Goal: Task Accomplishment & Management: Manage account settings

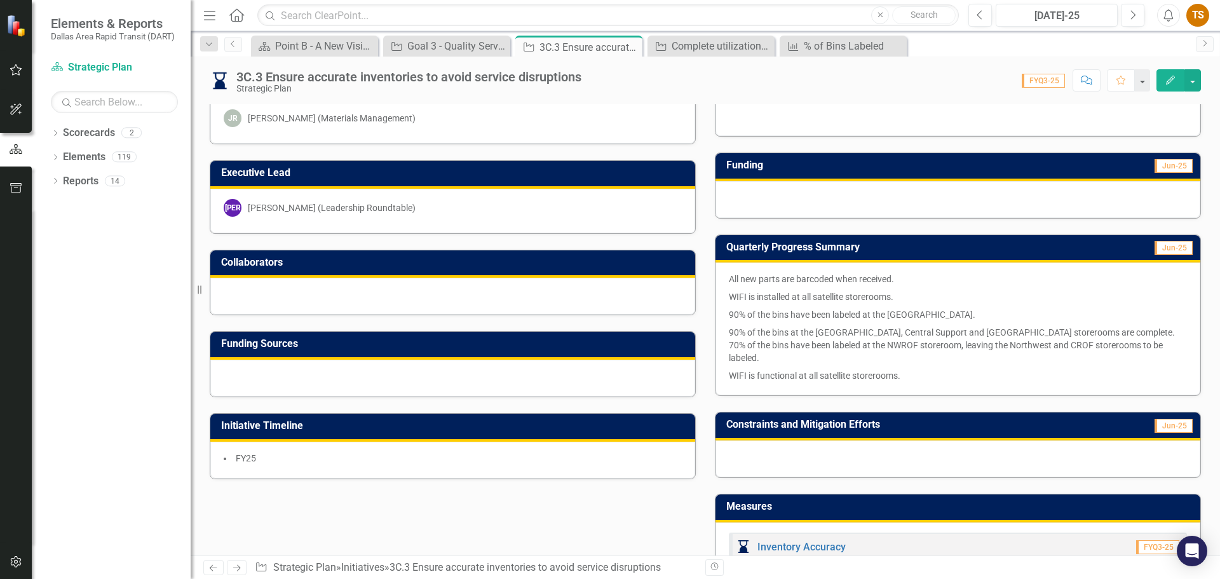
scroll to position [381, 0]
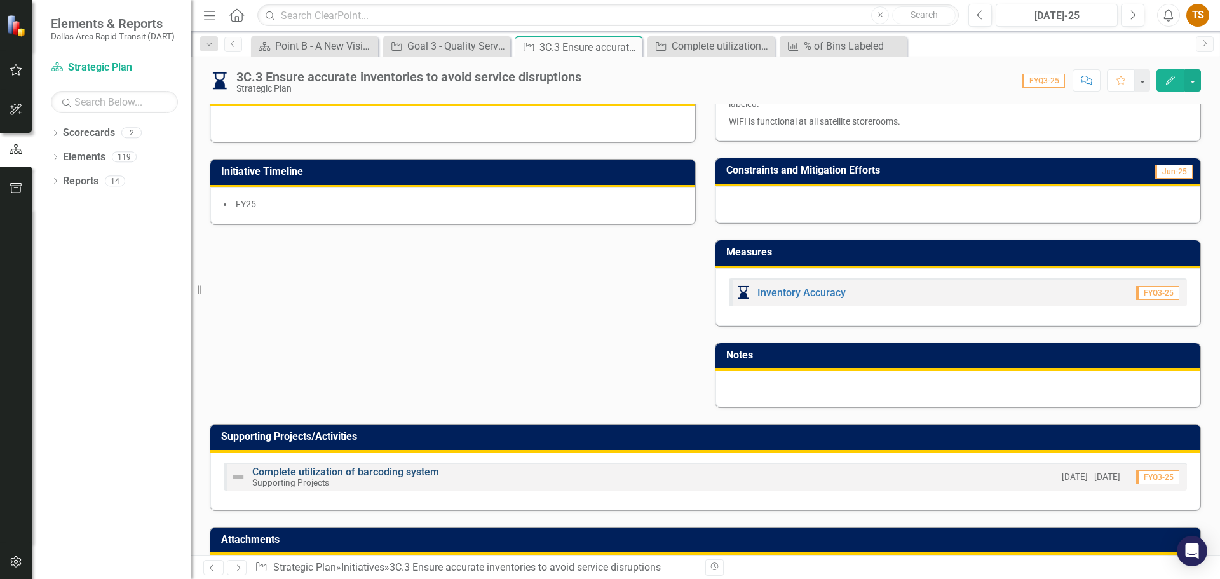
click at [425, 466] on link "Complete utilization of barcoding system" at bounding box center [345, 472] width 187 height 12
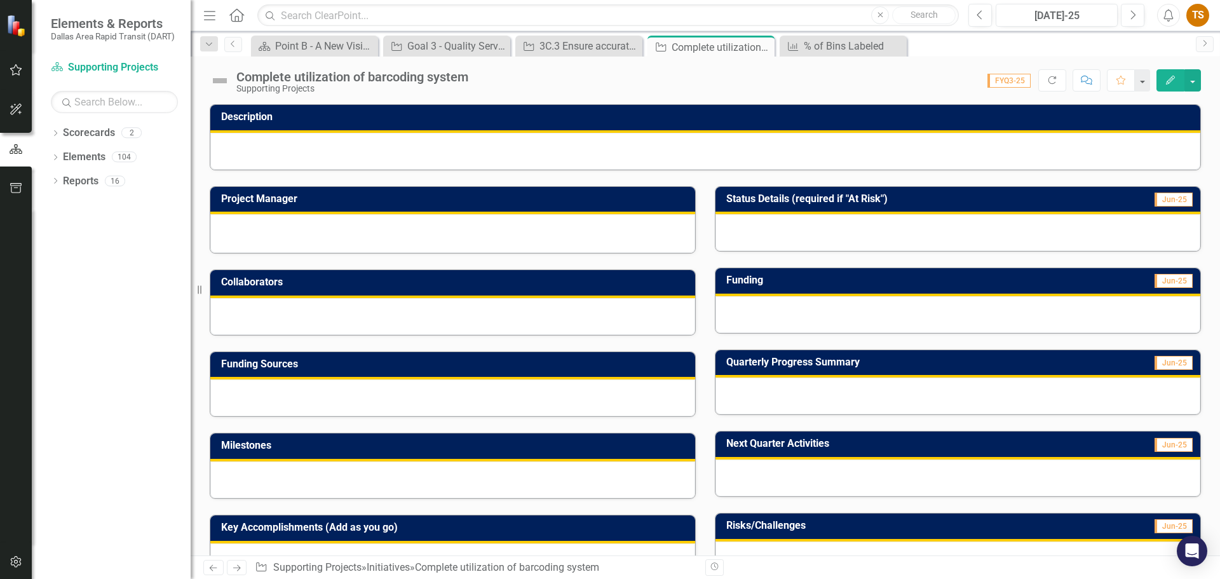
click at [343, 140] on div at bounding box center [705, 151] width 990 height 37
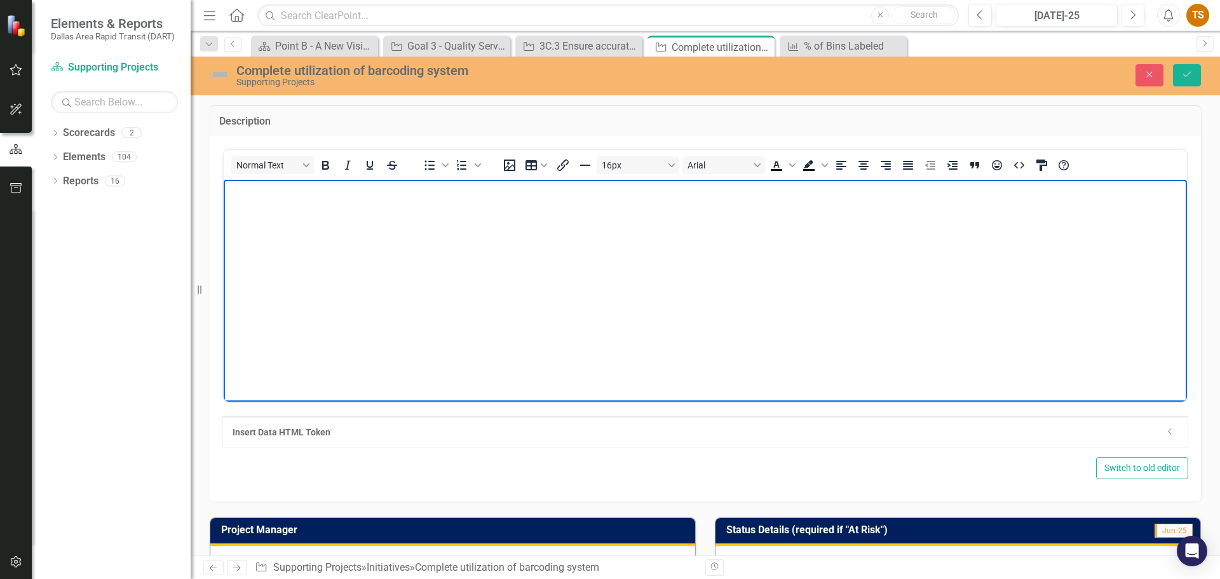
click at [299, 208] on body "Rich Text Area. Press ALT-0 for help." at bounding box center [705, 274] width 963 height 191
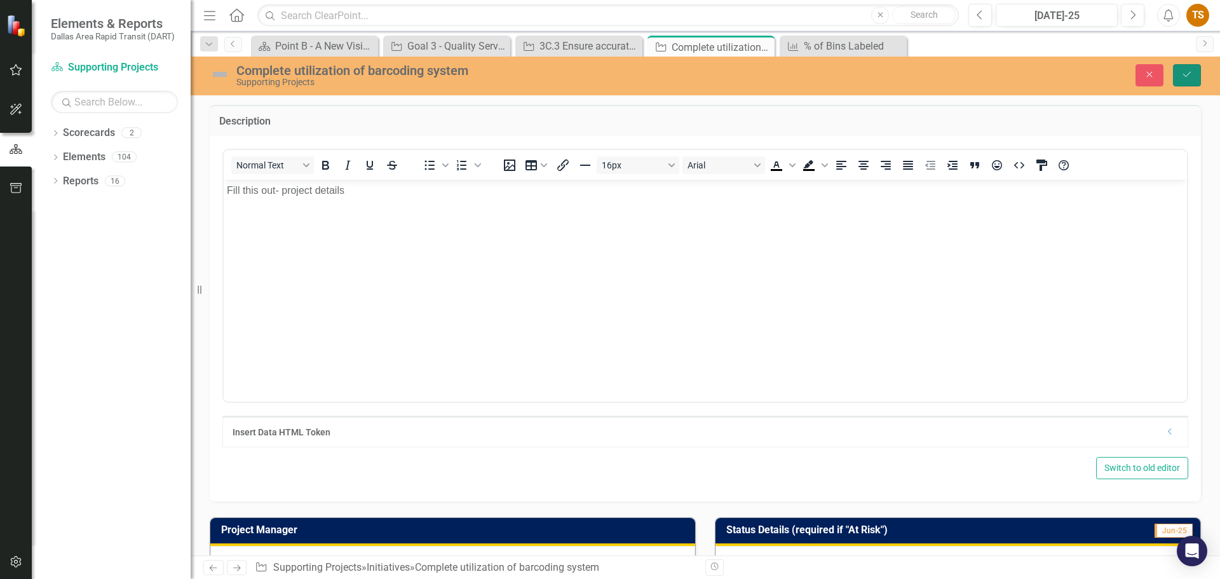
click at [1181, 84] on button "Save" at bounding box center [1187, 75] width 28 height 22
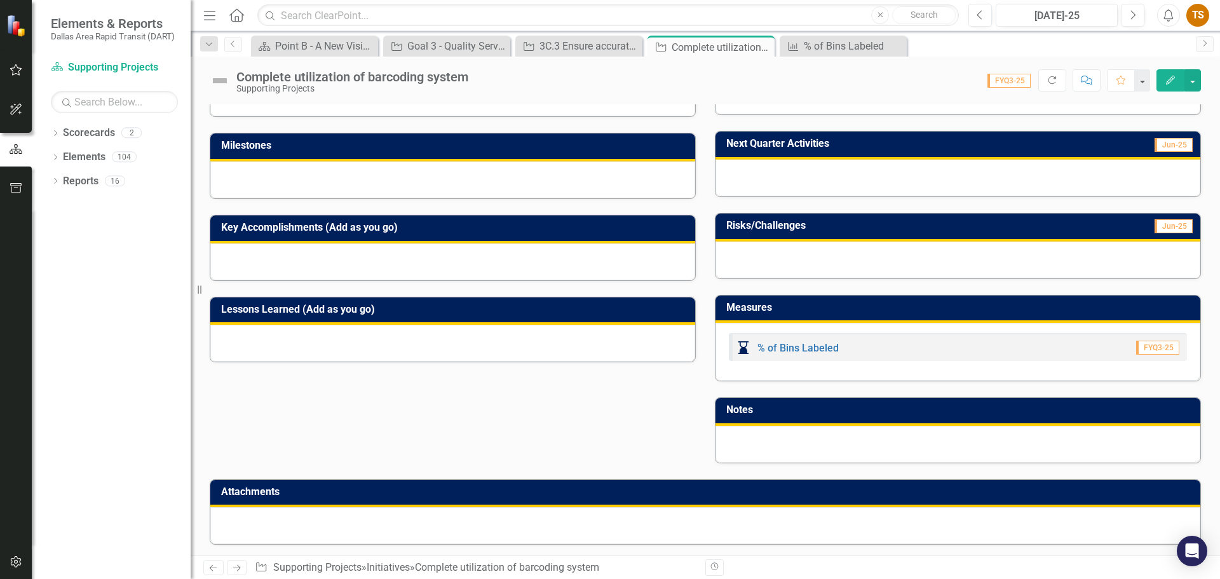
scroll to position [302, 0]
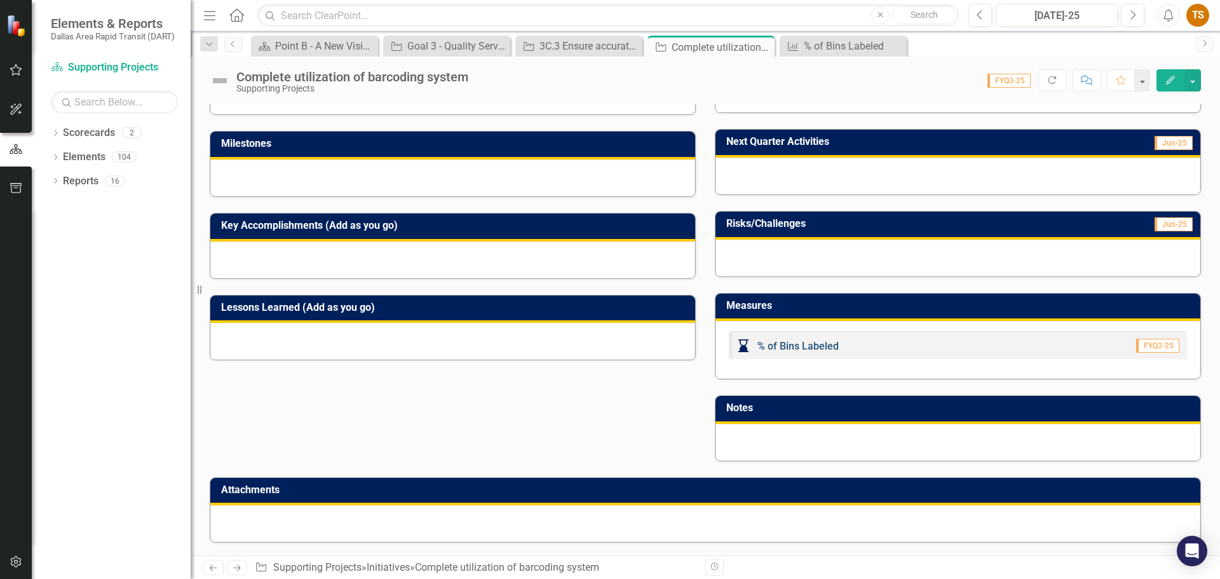
click at [794, 344] on link "% of Bins Labeled" at bounding box center [797, 346] width 81 height 12
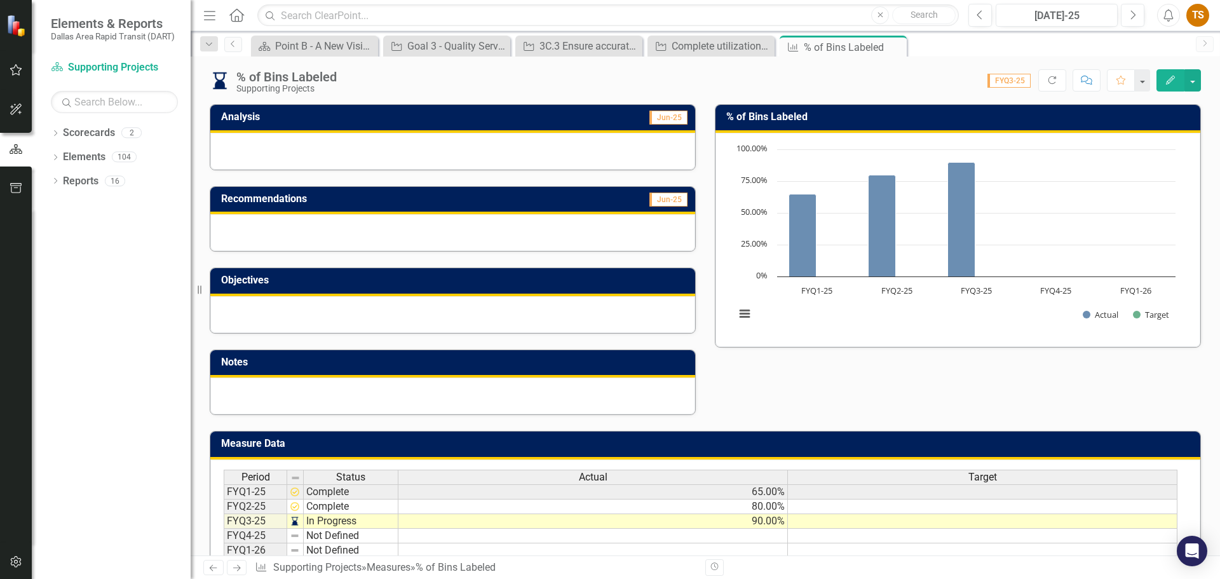
click at [983, 521] on td at bounding box center [982, 521] width 389 height 15
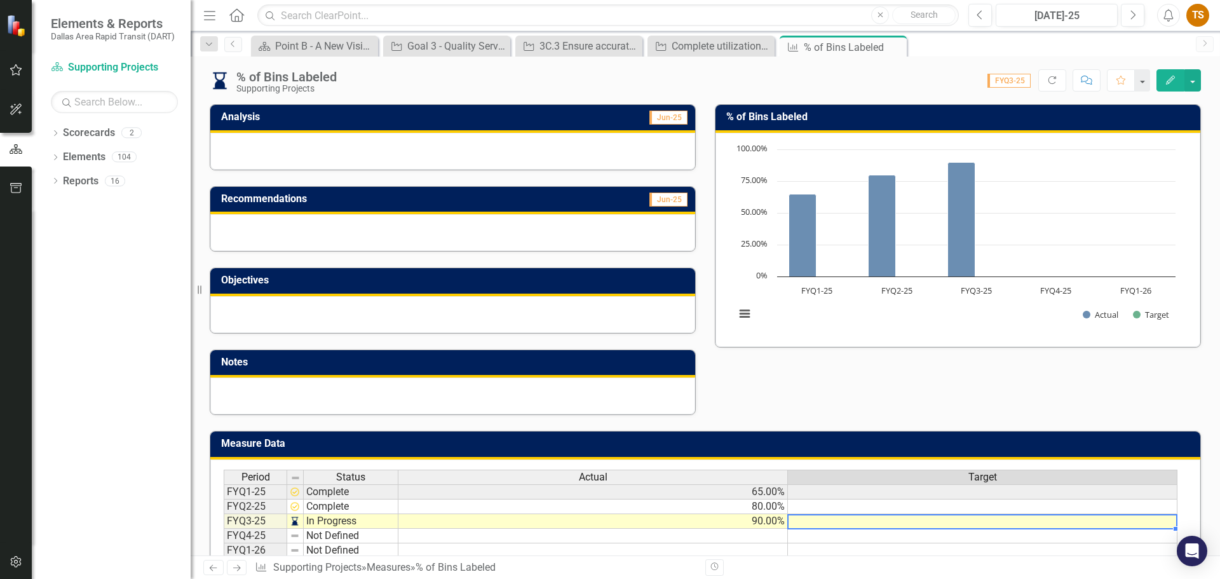
click at [983, 521] on td at bounding box center [982, 521] width 389 height 15
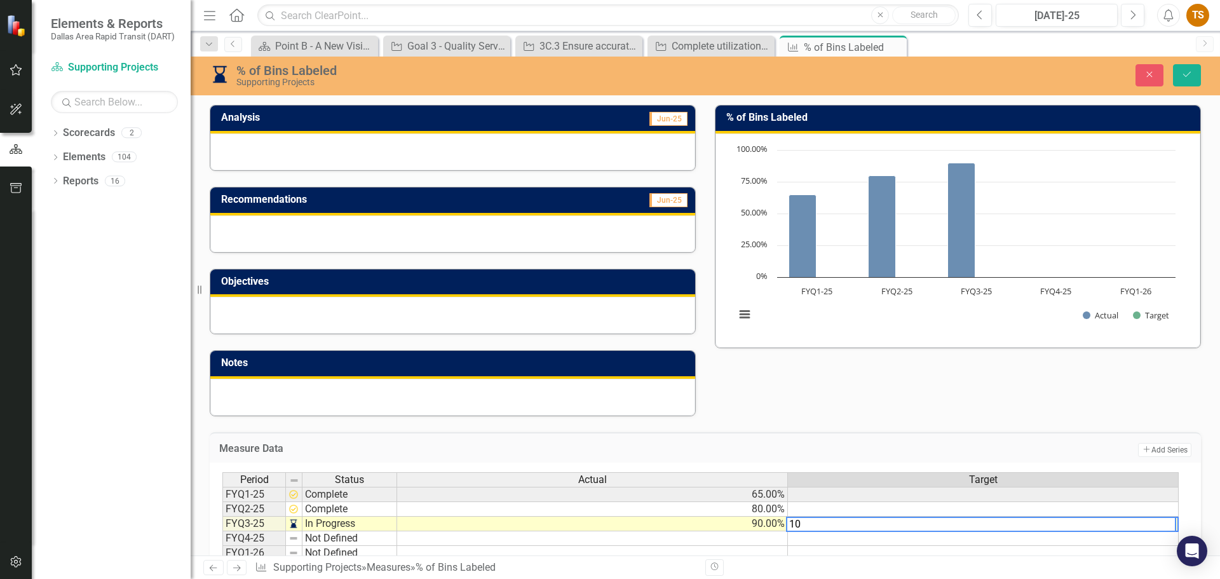
type textarea "100"
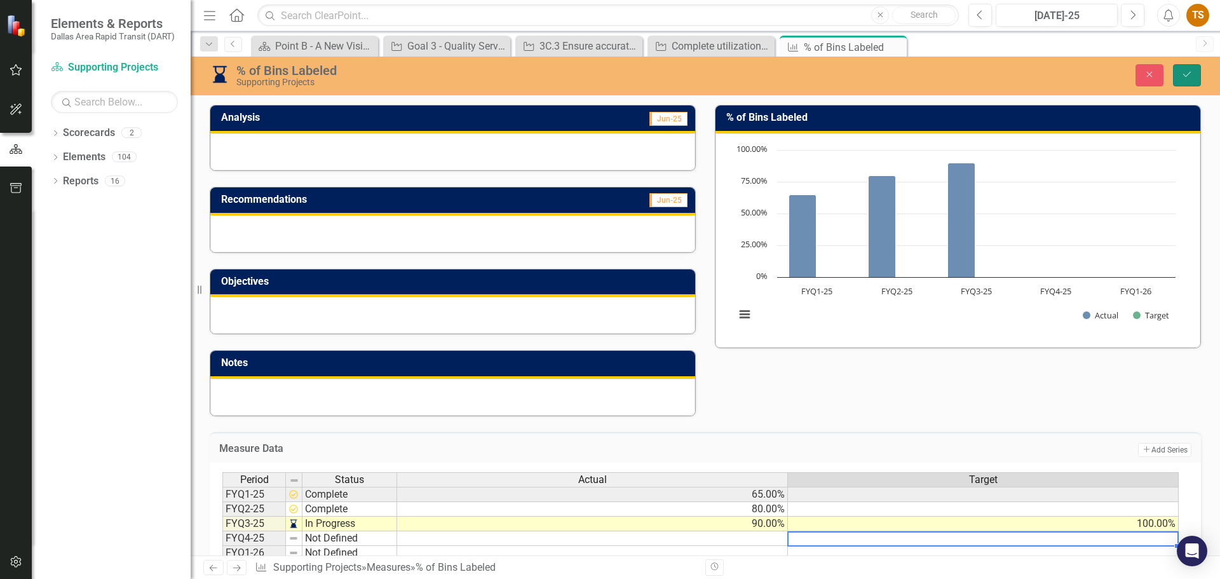
click at [1184, 72] on icon "Save" at bounding box center [1186, 74] width 11 height 9
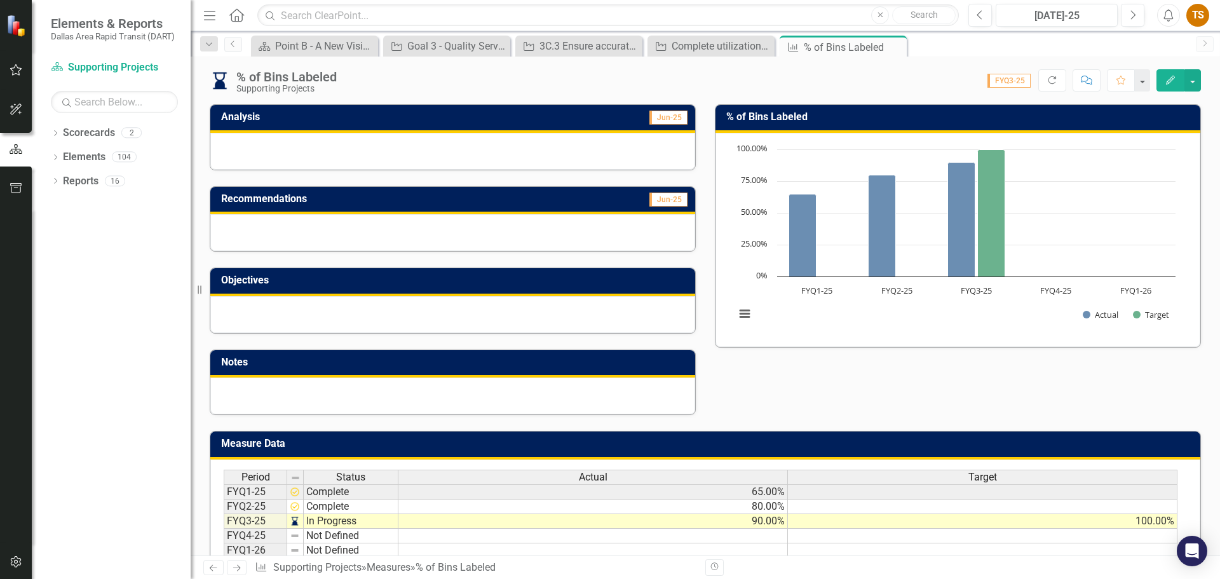
click at [1138, 523] on td "100.00%" at bounding box center [982, 521] width 389 height 15
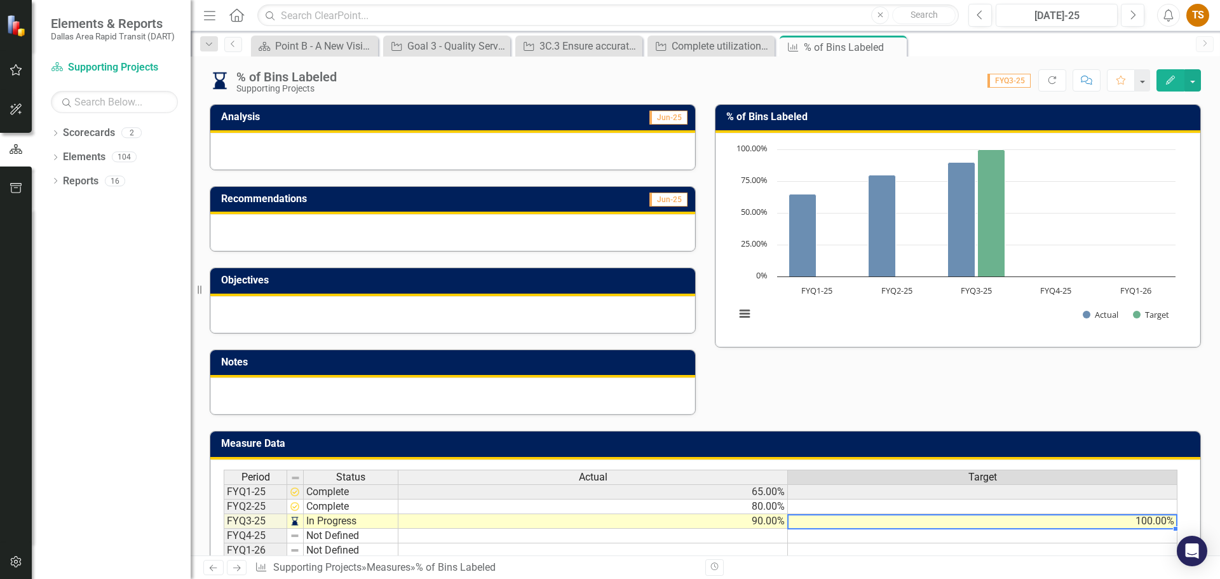
click at [1138, 523] on td "100.00%" at bounding box center [982, 521] width 389 height 15
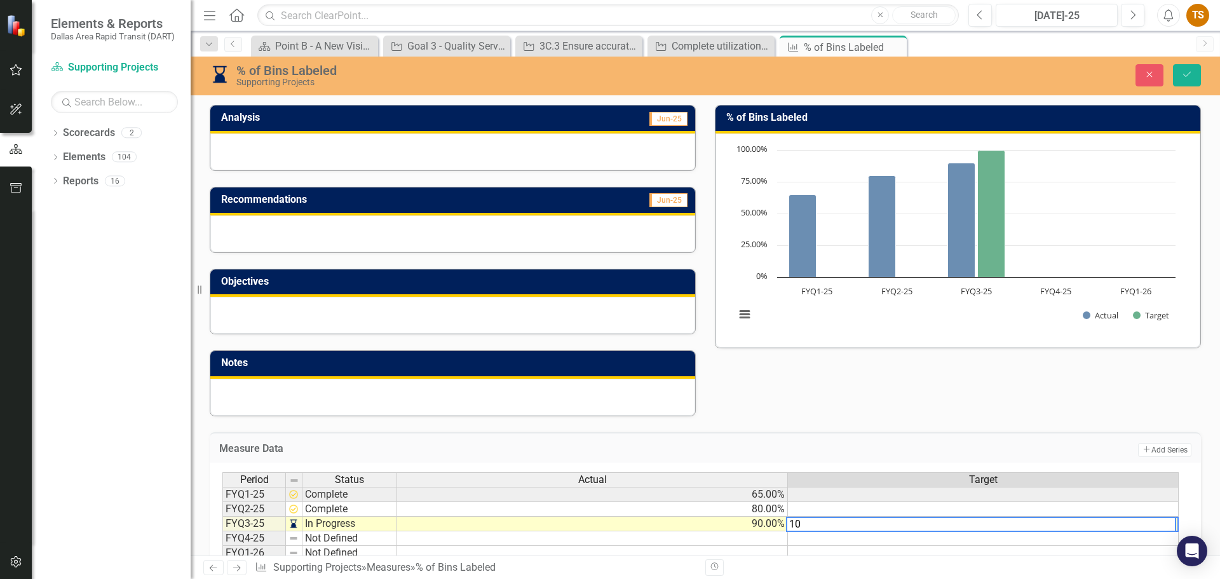
type textarea "1"
click at [1072, 437] on div "Measure Data Add Add Series" at bounding box center [705, 447] width 991 height 31
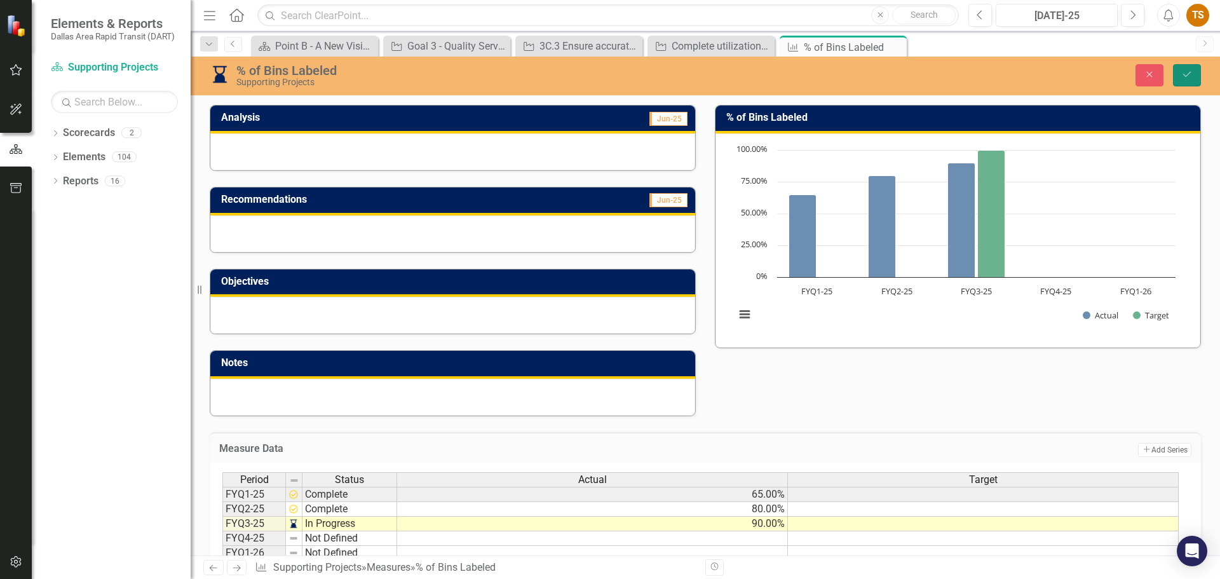
click at [1187, 77] on icon "Save" at bounding box center [1186, 74] width 11 height 9
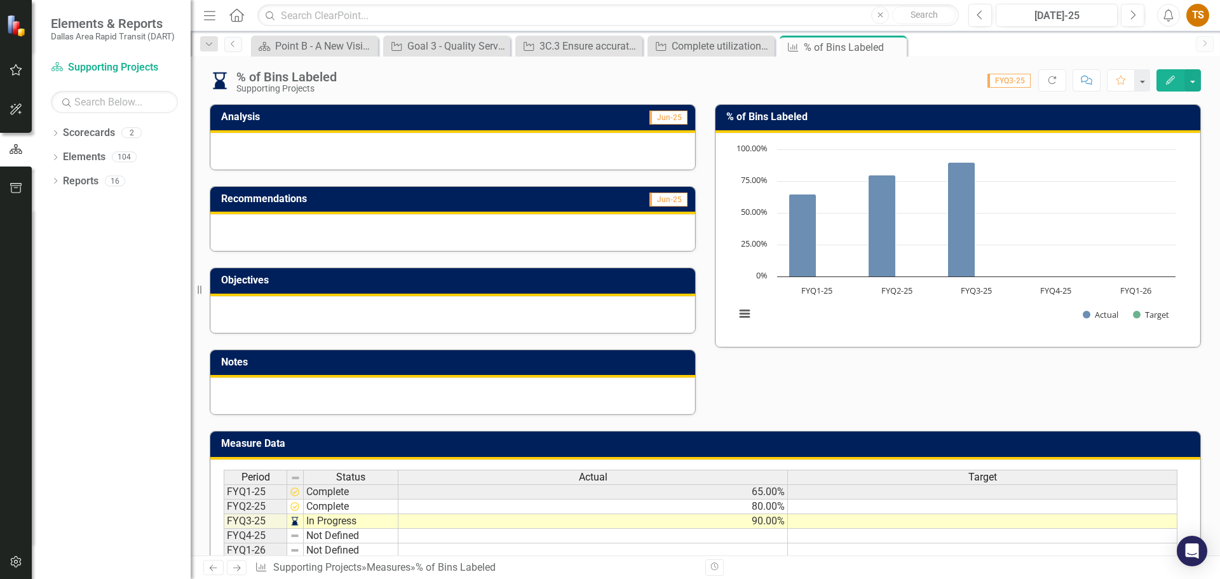
click at [1178, 77] on button "Edit" at bounding box center [1170, 80] width 28 height 22
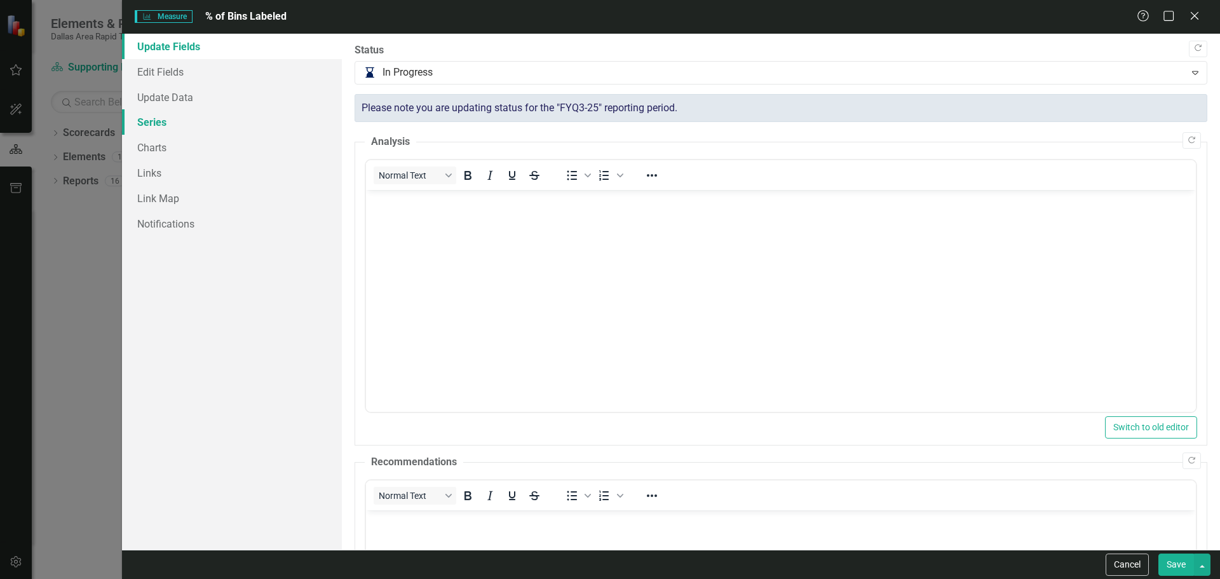
click at [154, 124] on link "Series" at bounding box center [232, 121] width 220 height 25
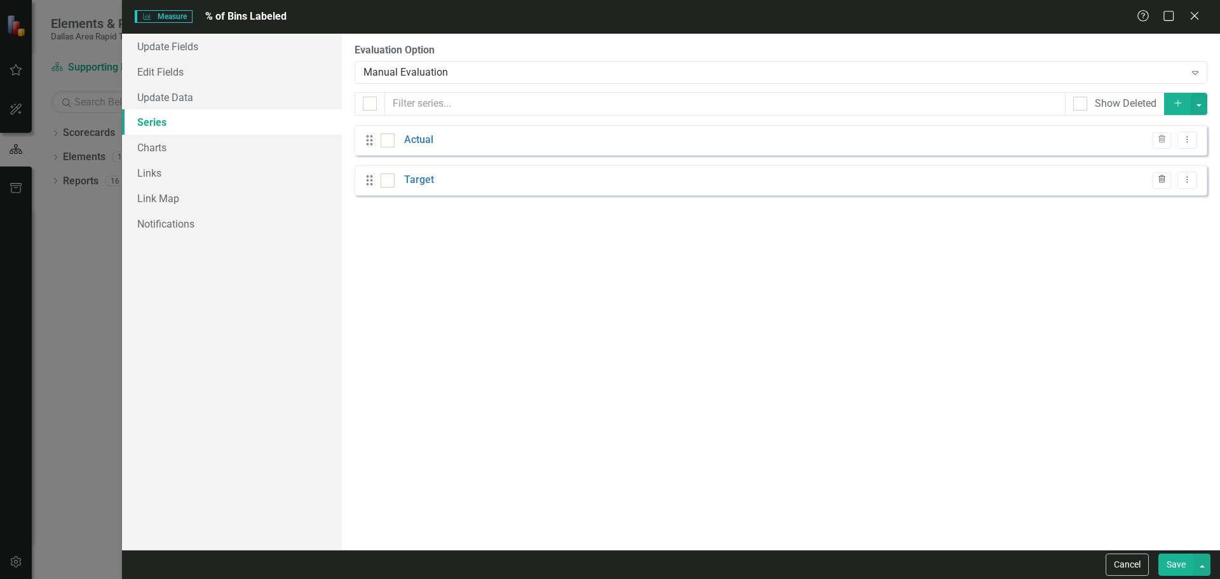
click at [1164, 180] on icon "Trash" at bounding box center [1162, 180] width 10 height 8
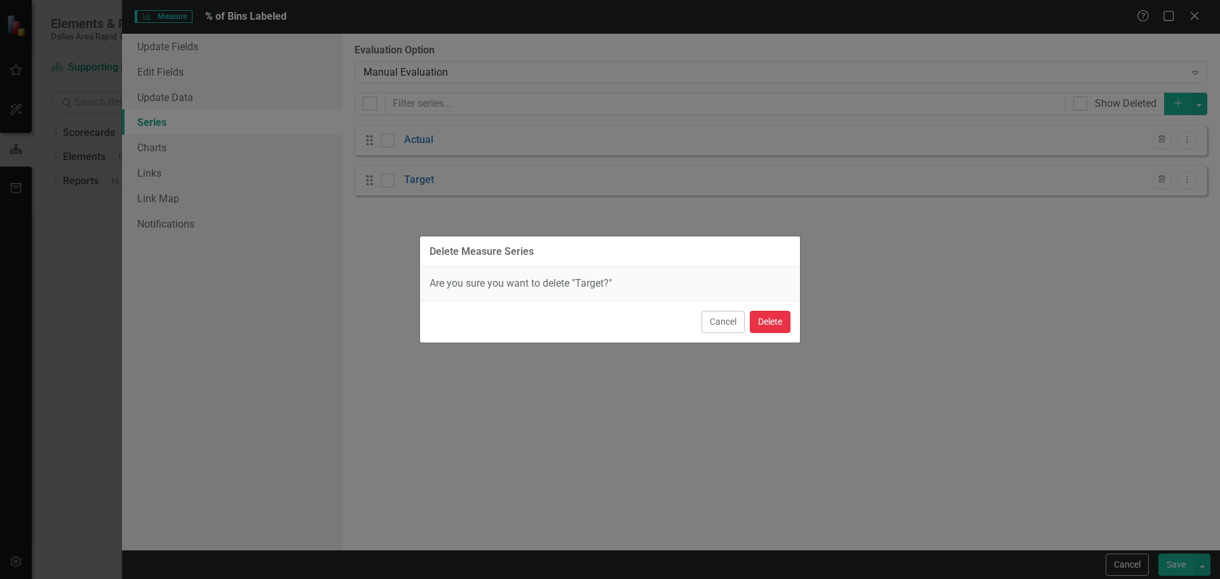
click at [772, 318] on button "Delete" at bounding box center [770, 322] width 41 height 22
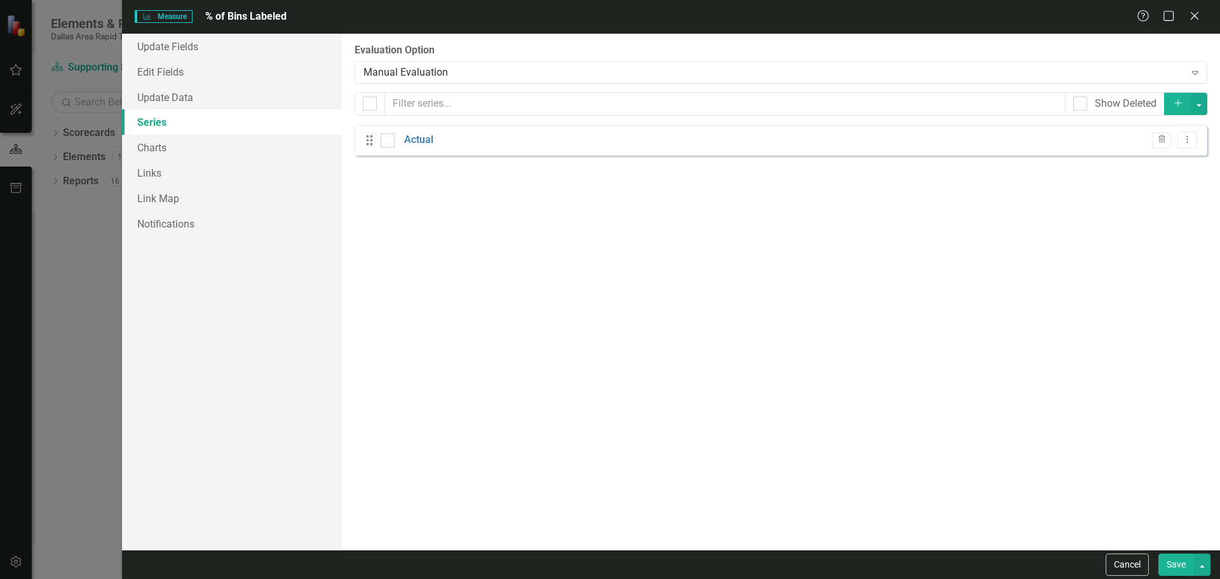
click at [1183, 569] on button "Save" at bounding box center [1176, 564] width 36 height 22
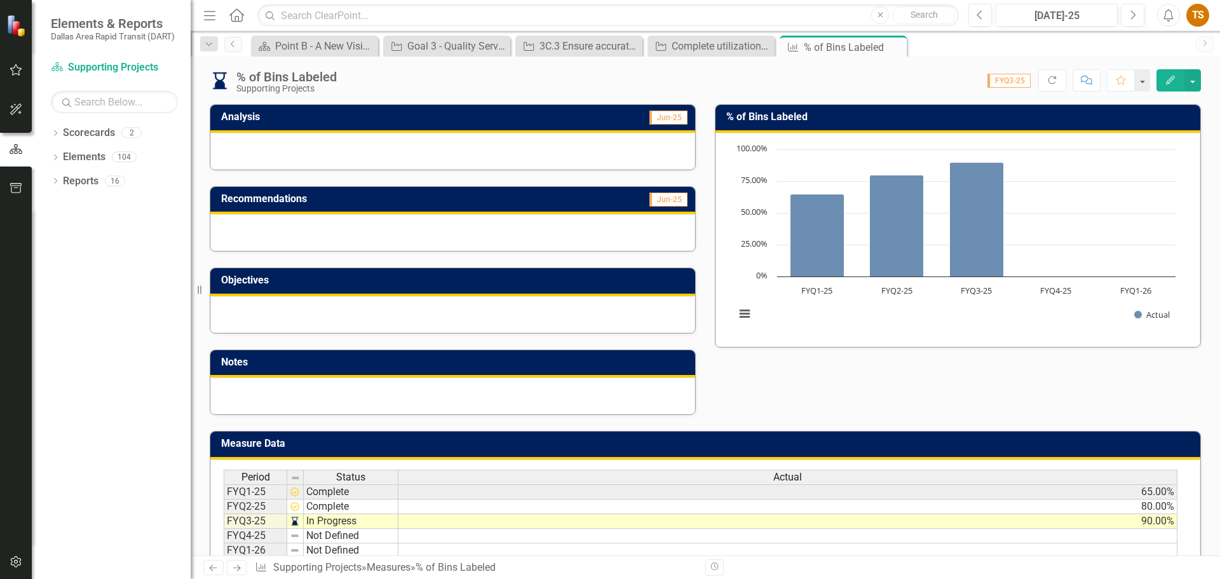
click at [506, 311] on div at bounding box center [452, 314] width 485 height 37
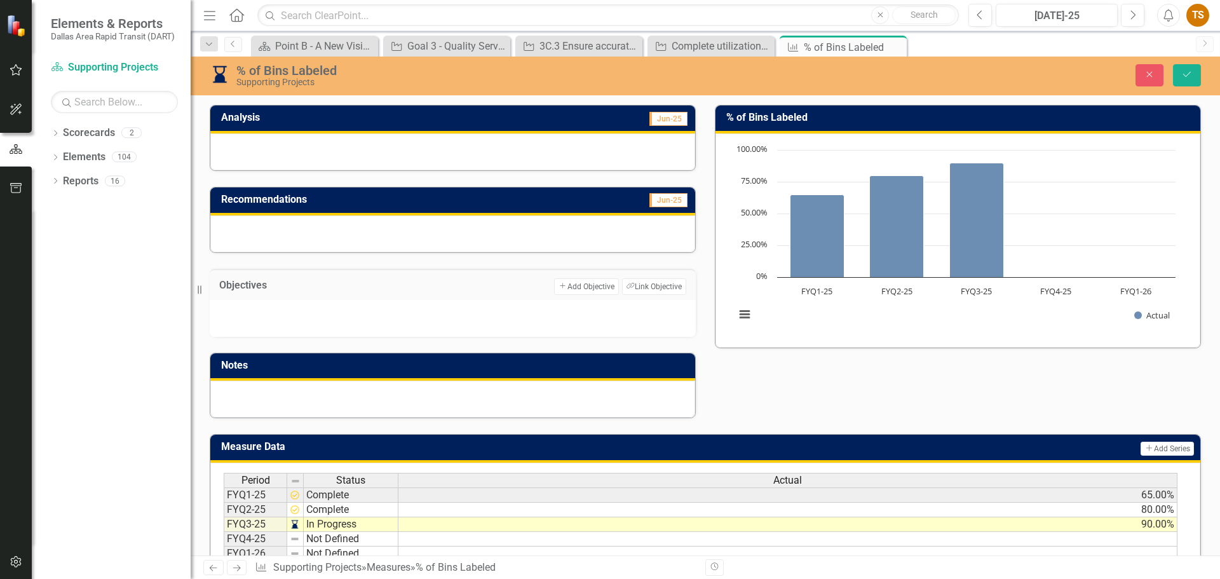
click at [411, 313] on div at bounding box center [453, 318] width 486 height 37
click at [591, 288] on button "Add Add Objective" at bounding box center [586, 286] width 64 height 17
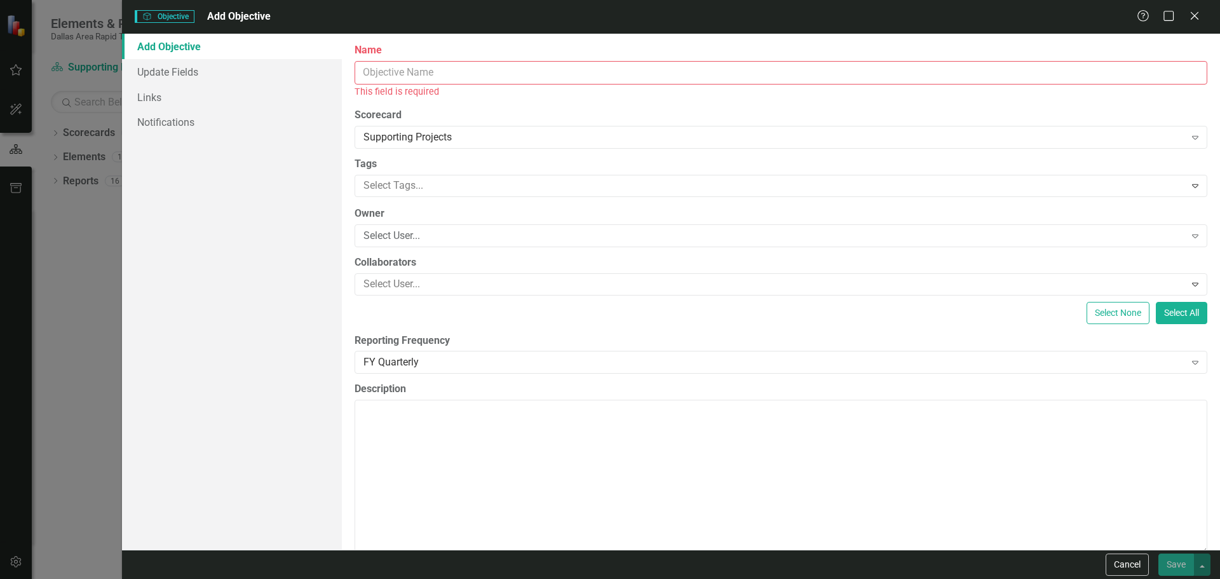
click at [457, 77] on input "Name" at bounding box center [780, 73] width 852 height 24
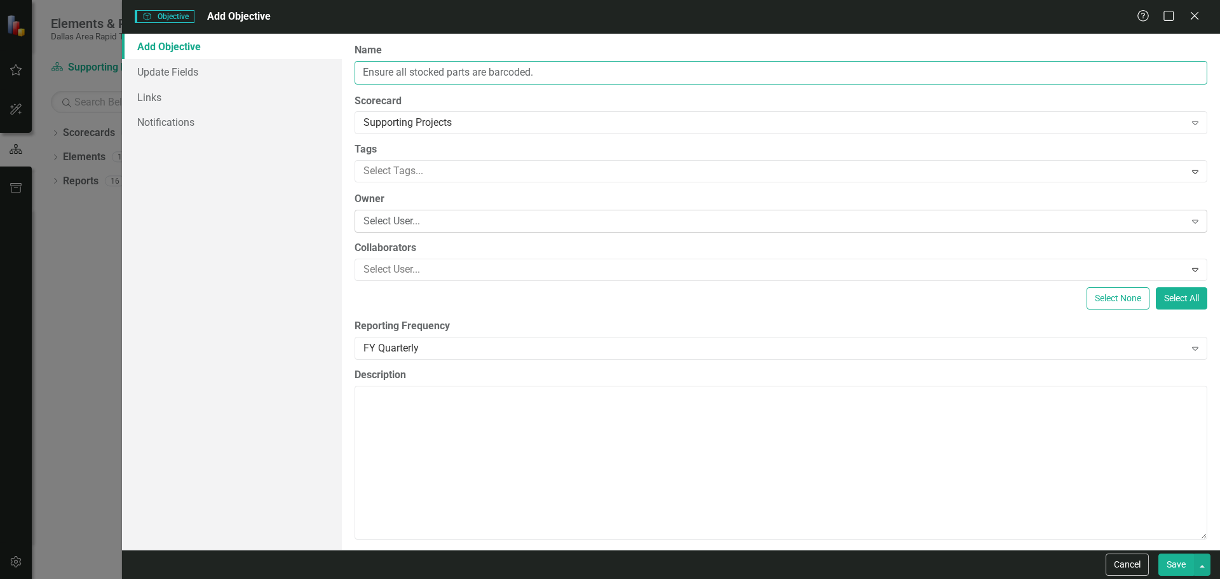
type input "Ensure all stocked parts are barcoded."
click at [406, 222] on div "Select User..." at bounding box center [773, 221] width 821 height 15
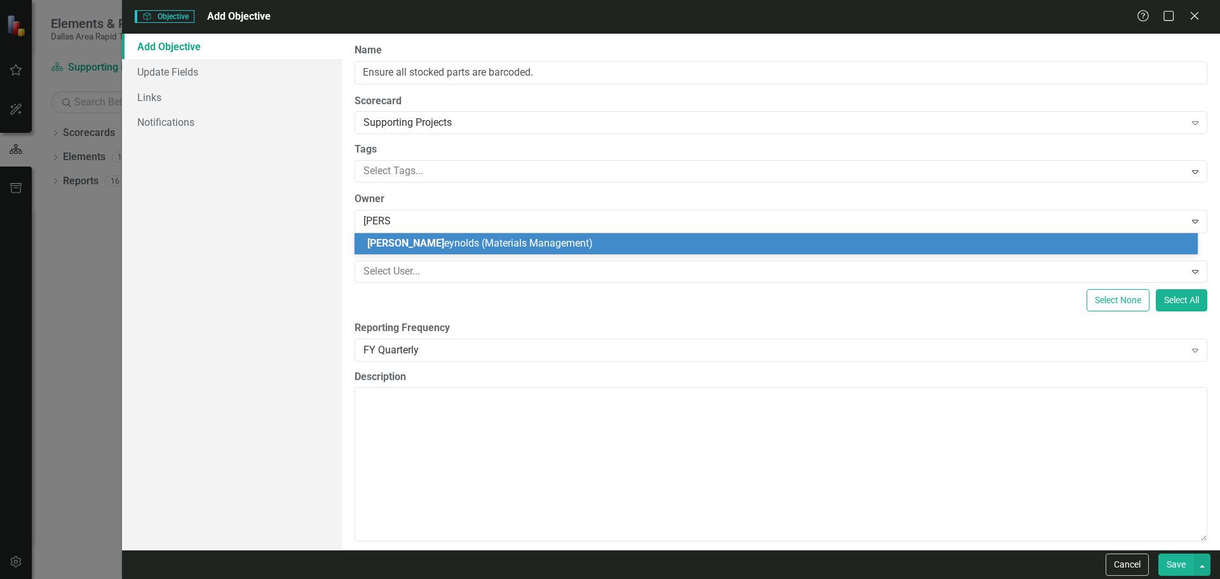
type input "[PERSON_NAME]"
click at [430, 240] on span "[PERSON_NAME] nolds (Materials Management)" at bounding box center [474, 243] width 215 height 12
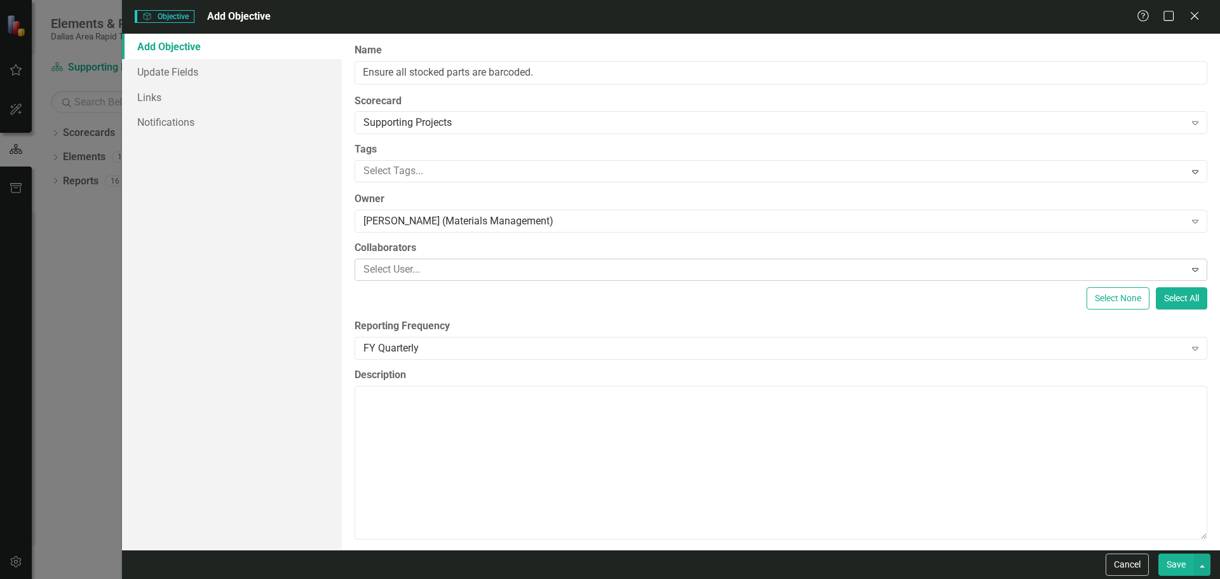
click at [417, 274] on div at bounding box center [771, 269] width 826 height 17
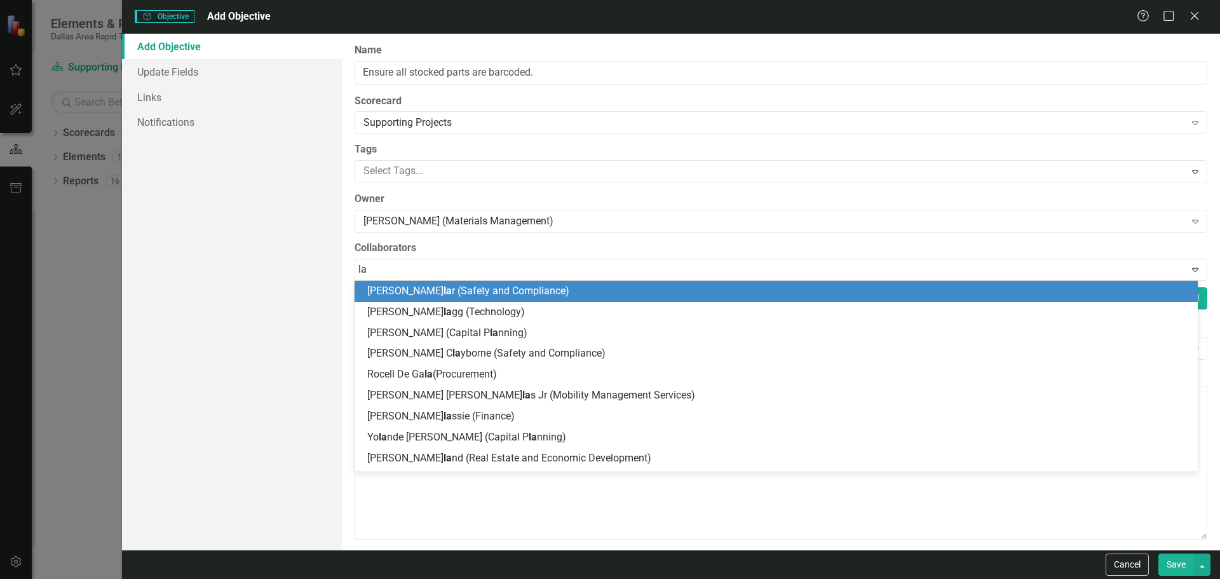
type input "lak"
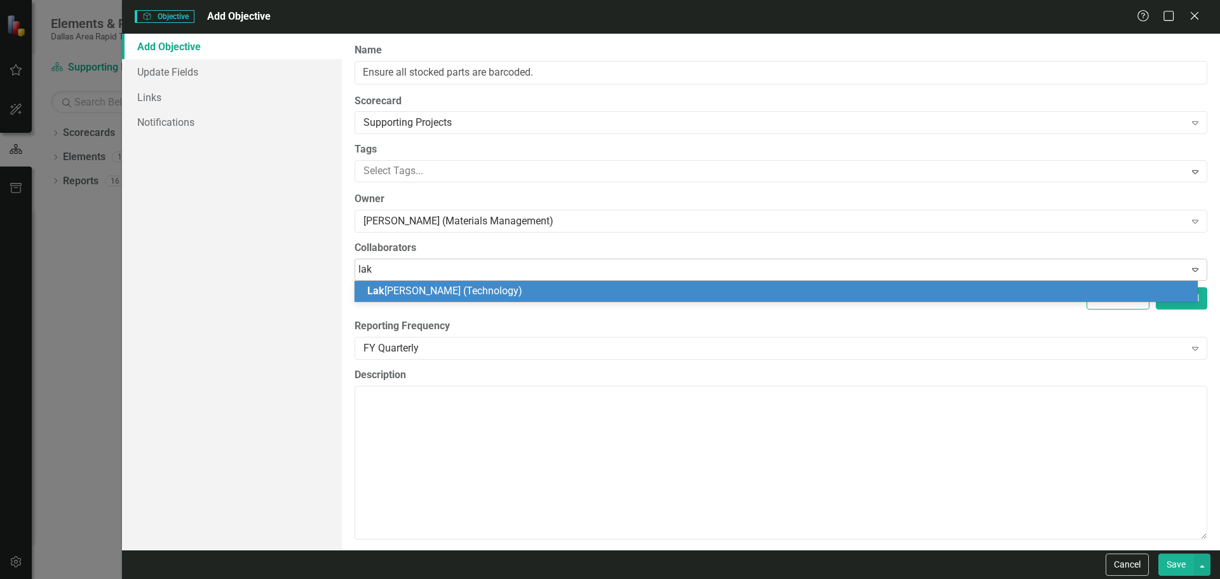
click at [512, 297] on div "Lak shmi Viswanathan (Technology)" at bounding box center [778, 291] width 823 height 15
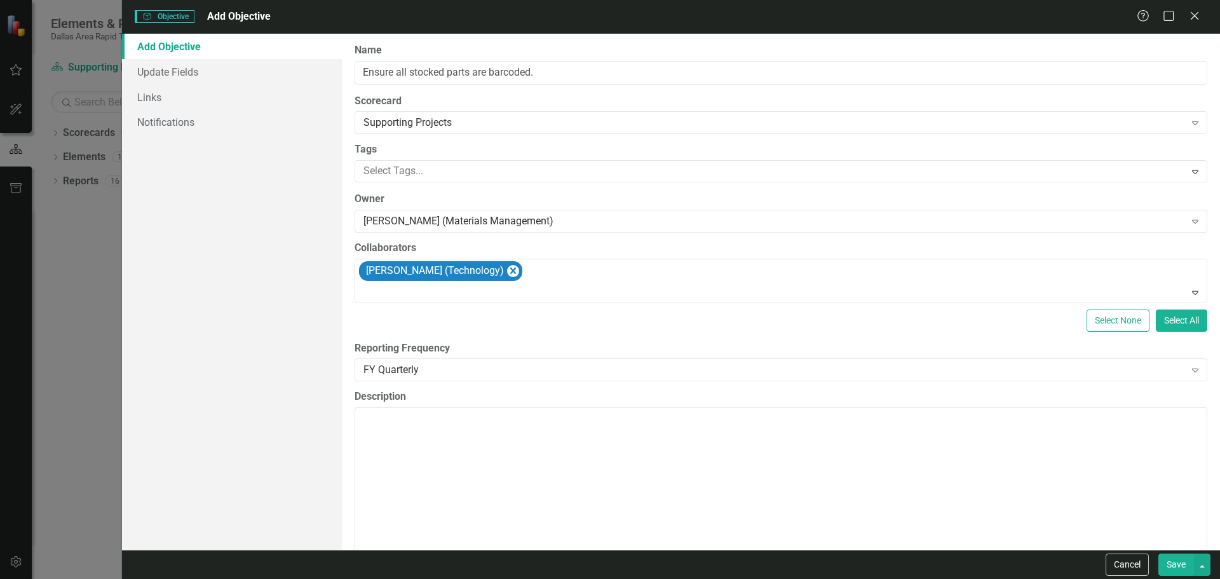
click at [509, 326] on div "Select None Select All" at bounding box center [780, 320] width 852 height 22
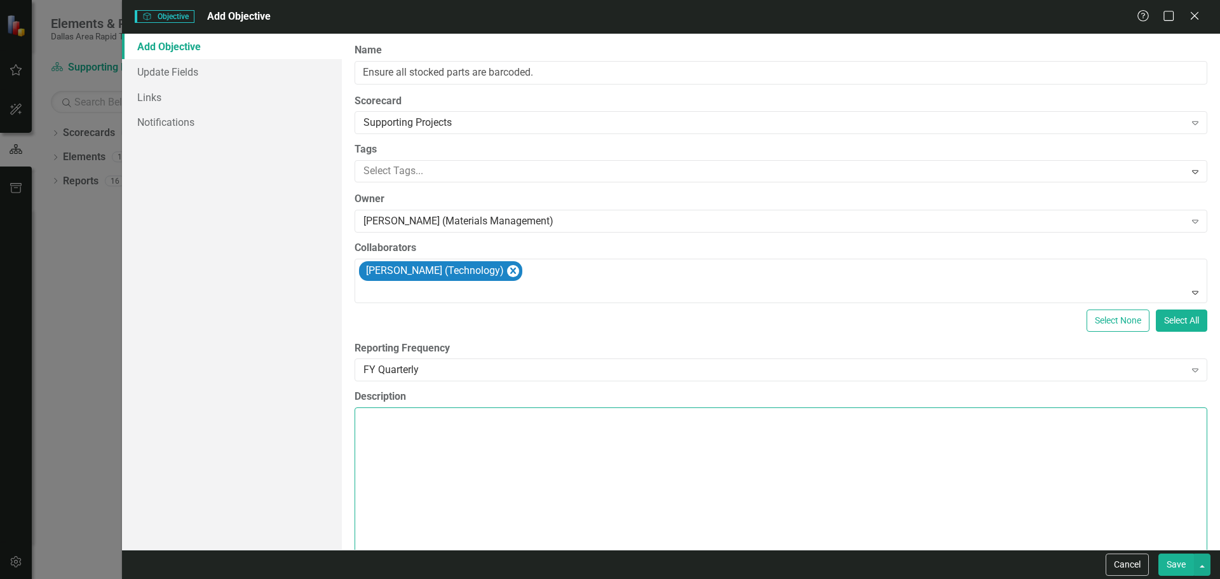
click at [523, 438] on textarea "Description" at bounding box center [780, 484] width 852 height 154
type textarea "A"
drag, startPoint x: 696, startPoint y: 426, endPoint x: 347, endPoint y: 440, distance: 348.4
click at [347, 440] on div "ClearPoint Can Do More! How ClearPoint Can Help Close Enterprise plans can auto…" at bounding box center [781, 292] width 878 height 516
type textarea "Ensure all bin locations are barcoded to improve inventory accuracy."
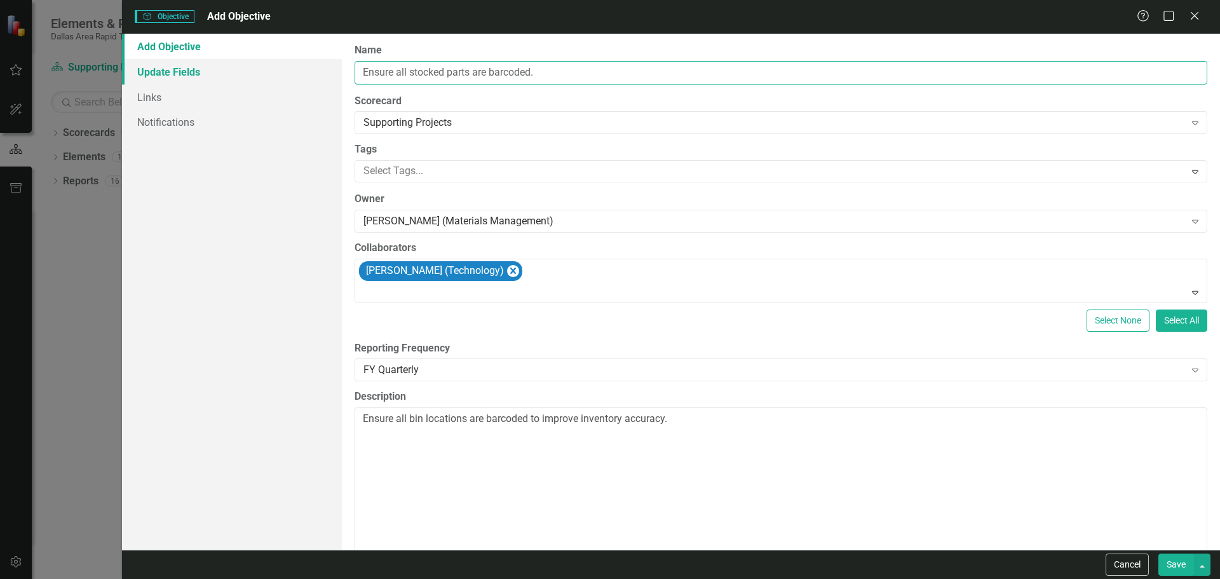
drag, startPoint x: 548, startPoint y: 70, endPoint x: 290, endPoint y: 69, distance: 257.3
click at [290, 69] on div "Add Objective Update Fields Links Notifications ClearPoint Can Do More! How Cle…" at bounding box center [671, 292] width 1098 height 516
paste input "bin locations are barcoded to improve inventory accuracy"
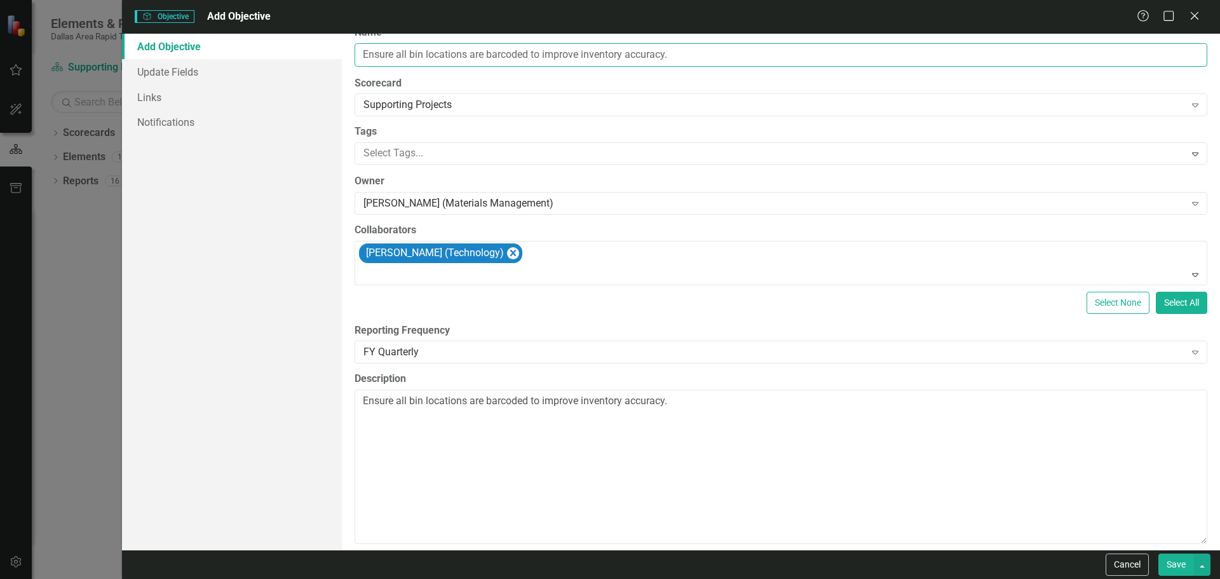
scroll to position [31, 0]
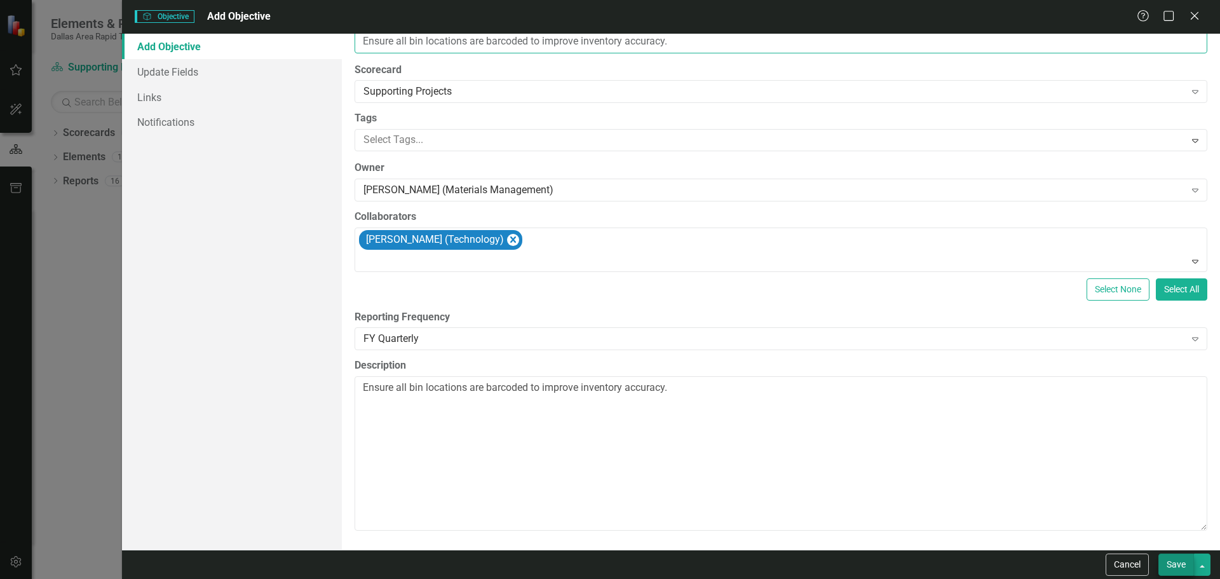
type input "Ensure all bin locations are barcoded to improve inventory accuracy."
click at [1174, 563] on button "Save" at bounding box center [1176, 564] width 36 height 22
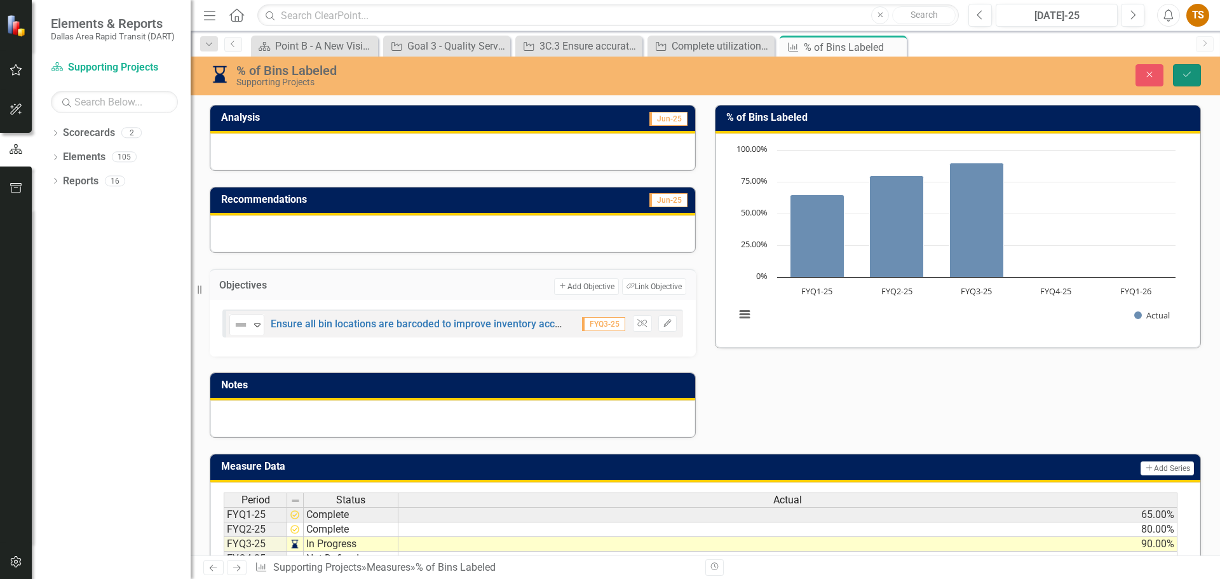
click at [1187, 83] on button "Save" at bounding box center [1187, 75] width 28 height 22
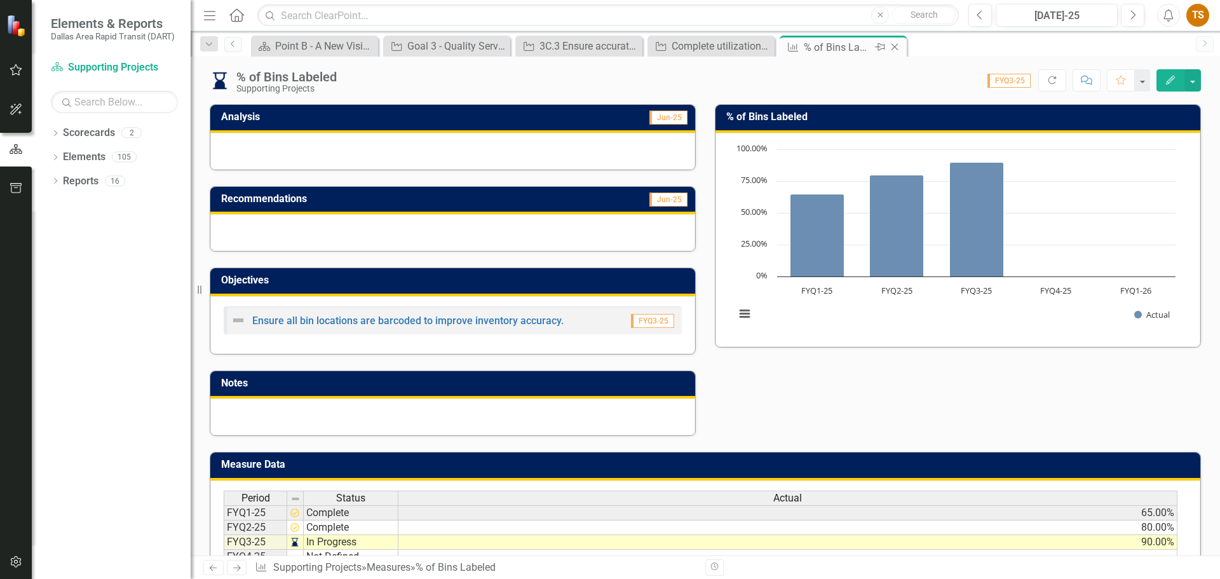
click at [898, 44] on icon "Close" at bounding box center [894, 47] width 13 height 10
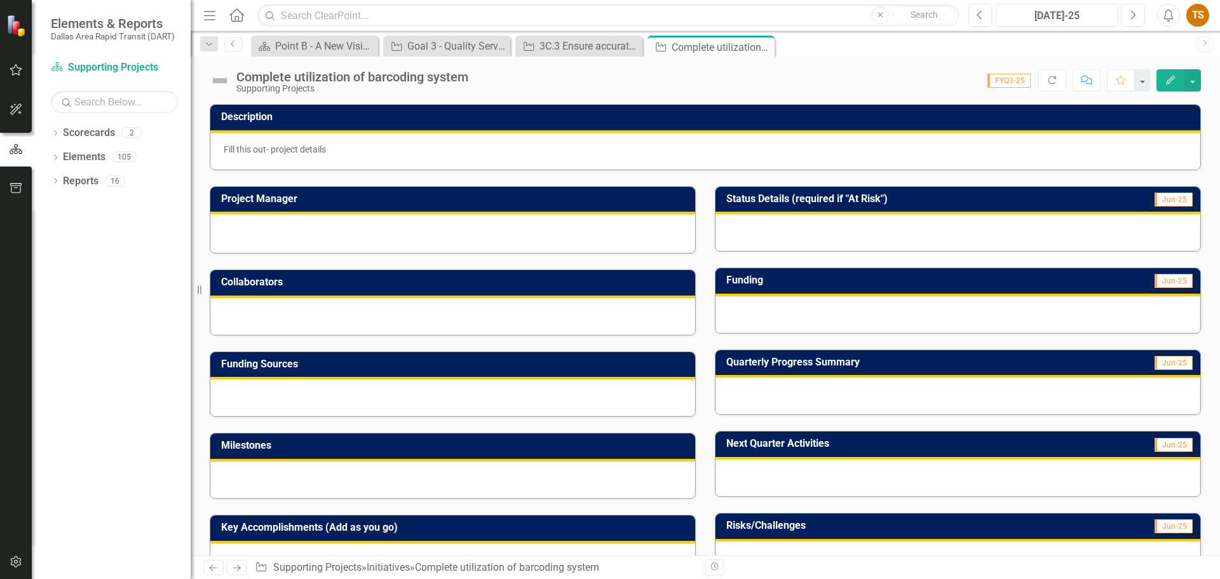
click at [367, 230] on div at bounding box center [453, 231] width 458 height 15
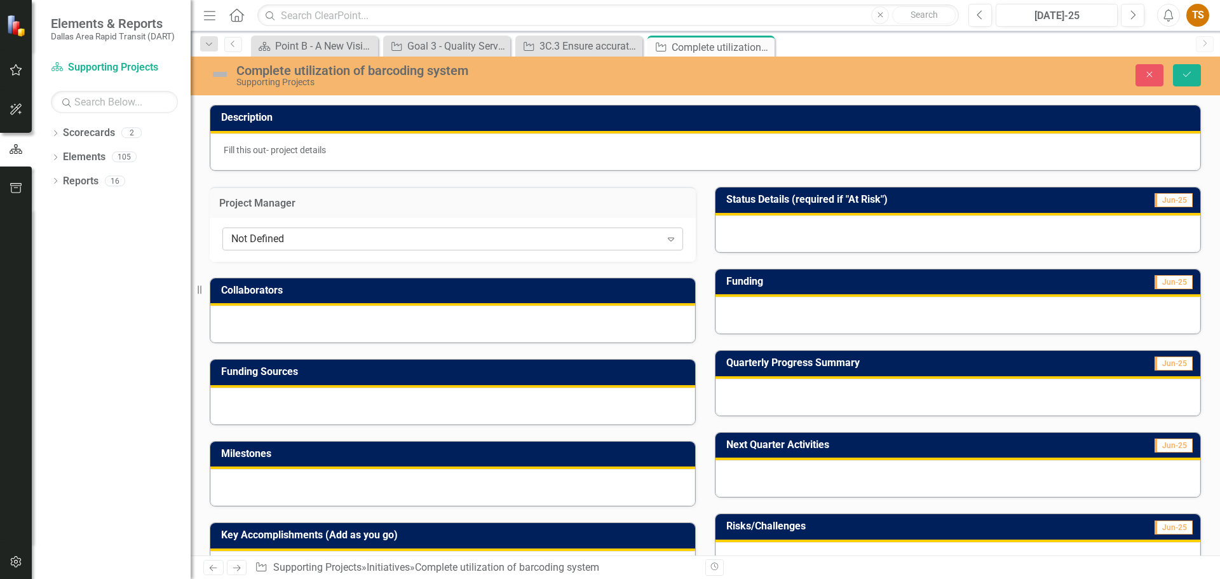
click at [343, 243] on div "Not Defined" at bounding box center [445, 238] width 429 height 15
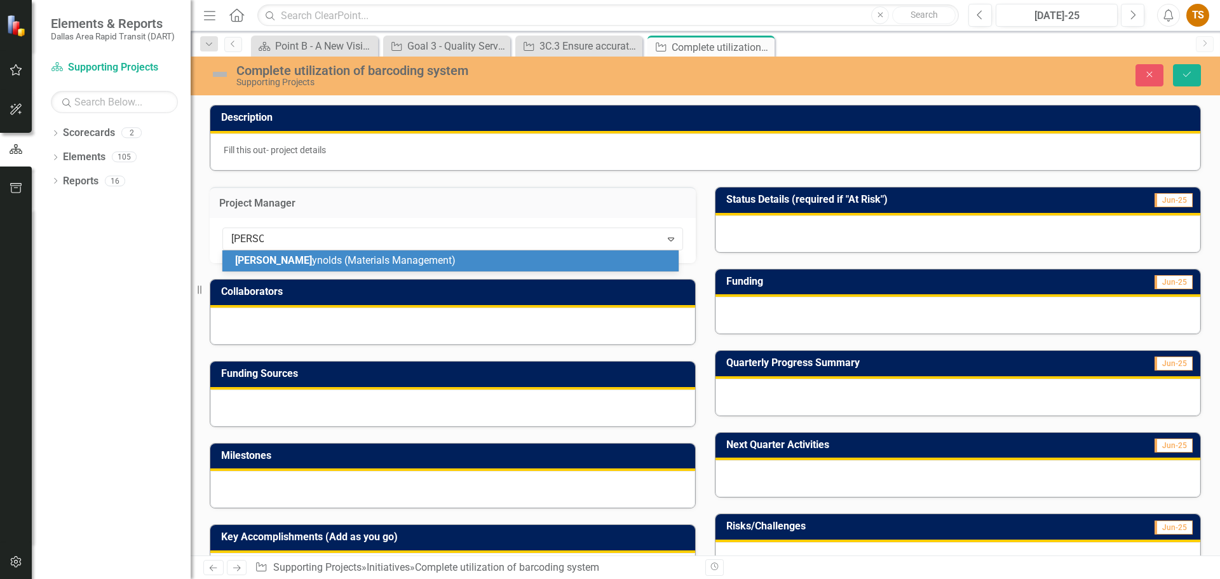
type input "[PERSON_NAME]"
click at [346, 256] on span "[PERSON_NAME] nolds (Materials Management)" at bounding box center [342, 260] width 215 height 12
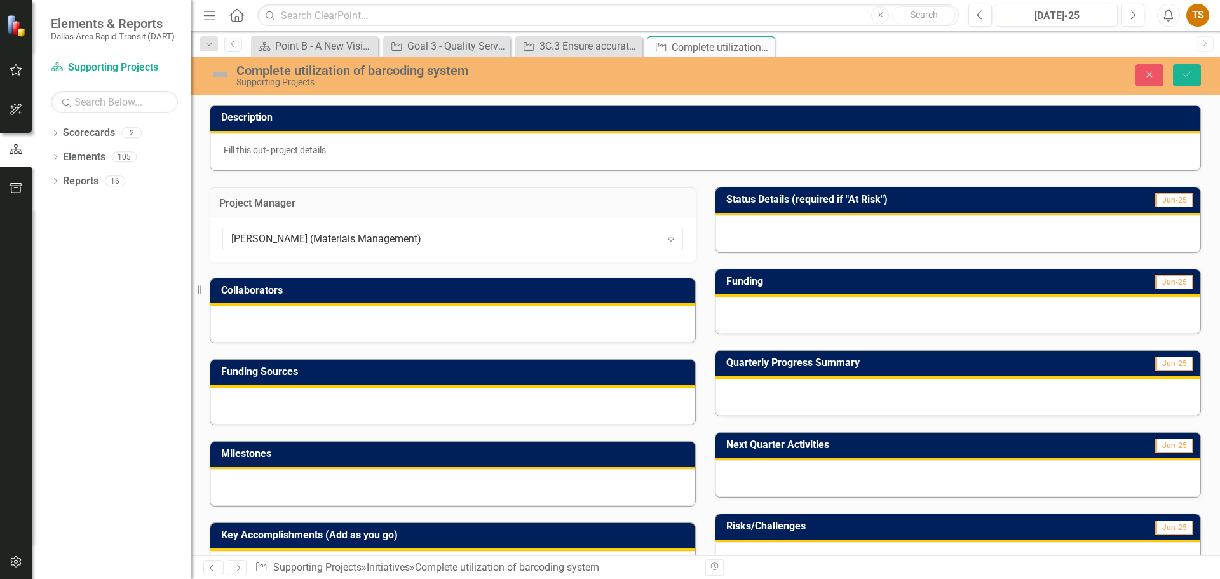
click at [336, 316] on div at bounding box center [452, 324] width 485 height 37
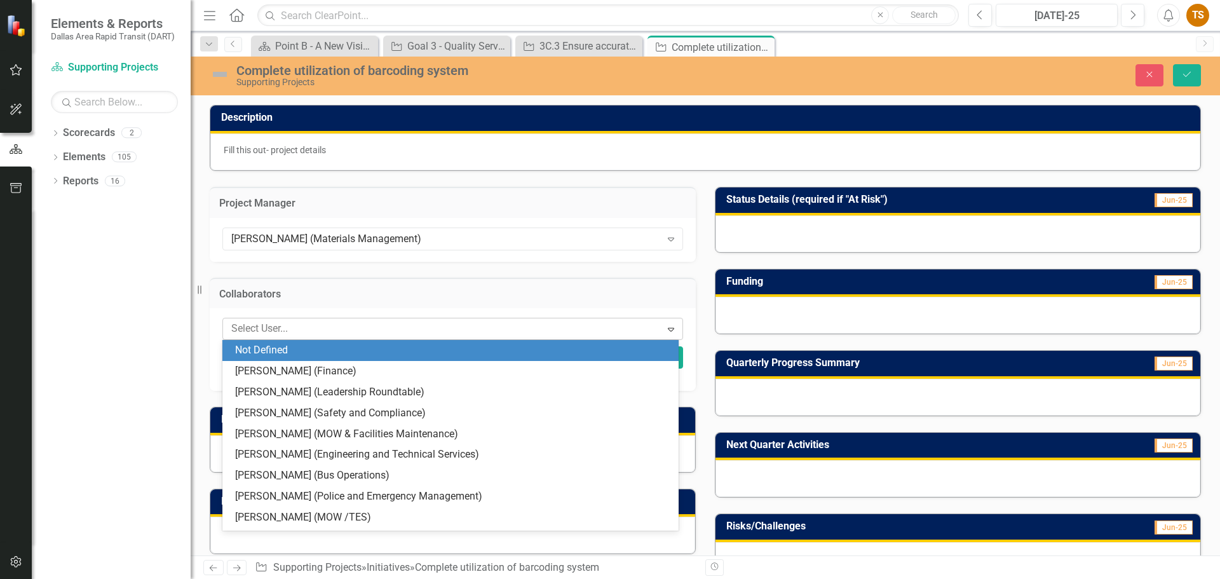
click at [336, 326] on div at bounding box center [443, 328] width 434 height 17
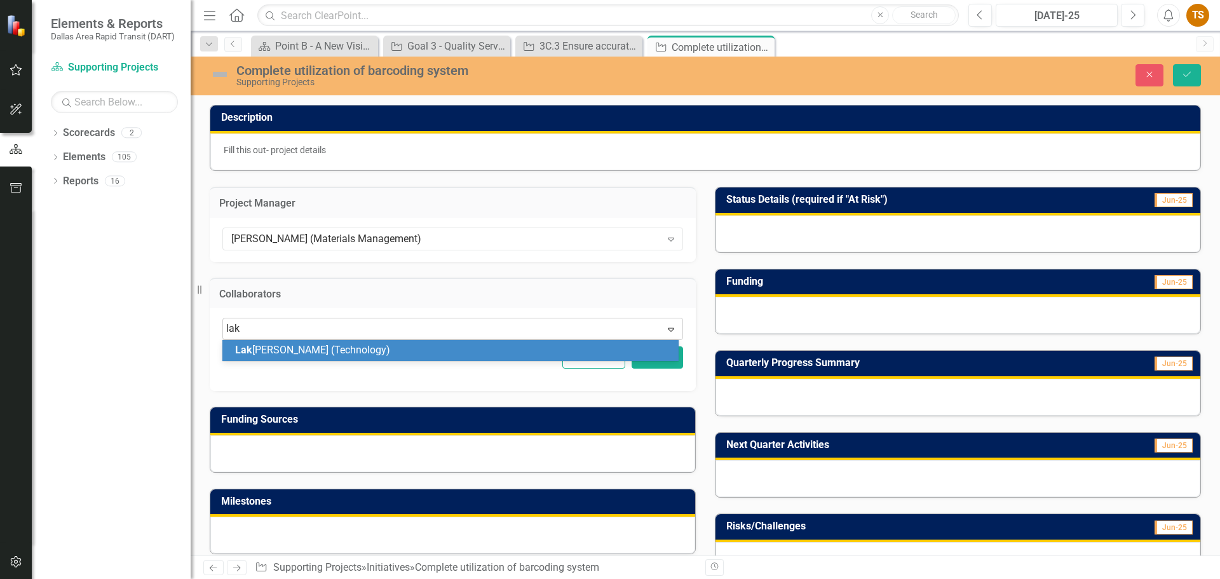
type input "laks"
click at [333, 354] on span "Laks hmi Viswanathan (Technology)" at bounding box center [316, 350] width 163 height 12
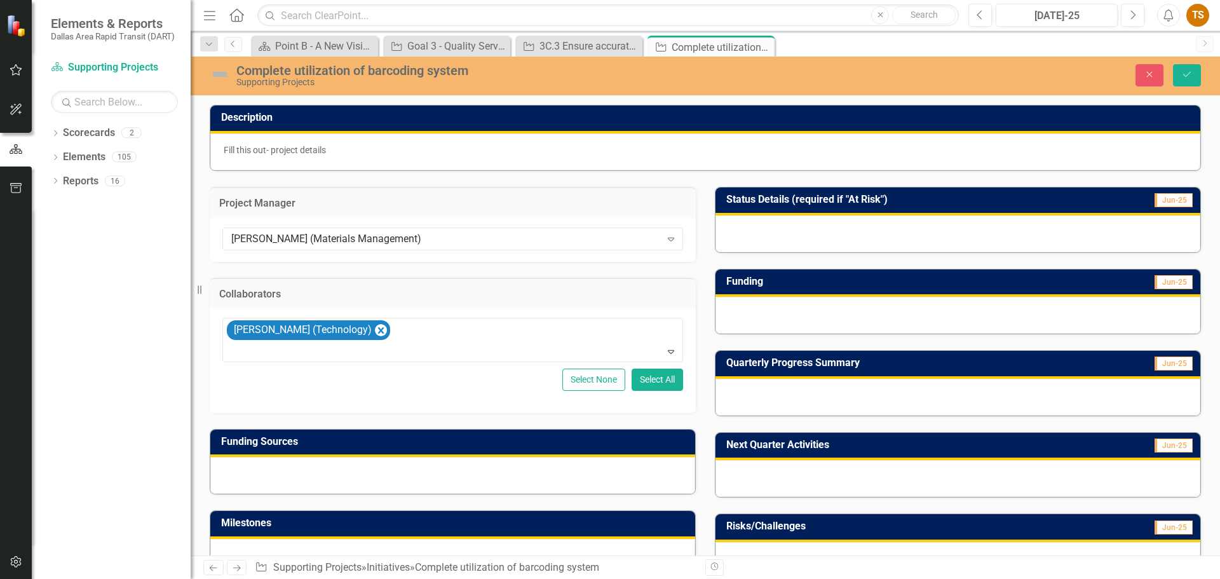
click at [774, 232] on div at bounding box center [957, 233] width 485 height 37
click at [774, 231] on div at bounding box center [957, 233] width 485 height 37
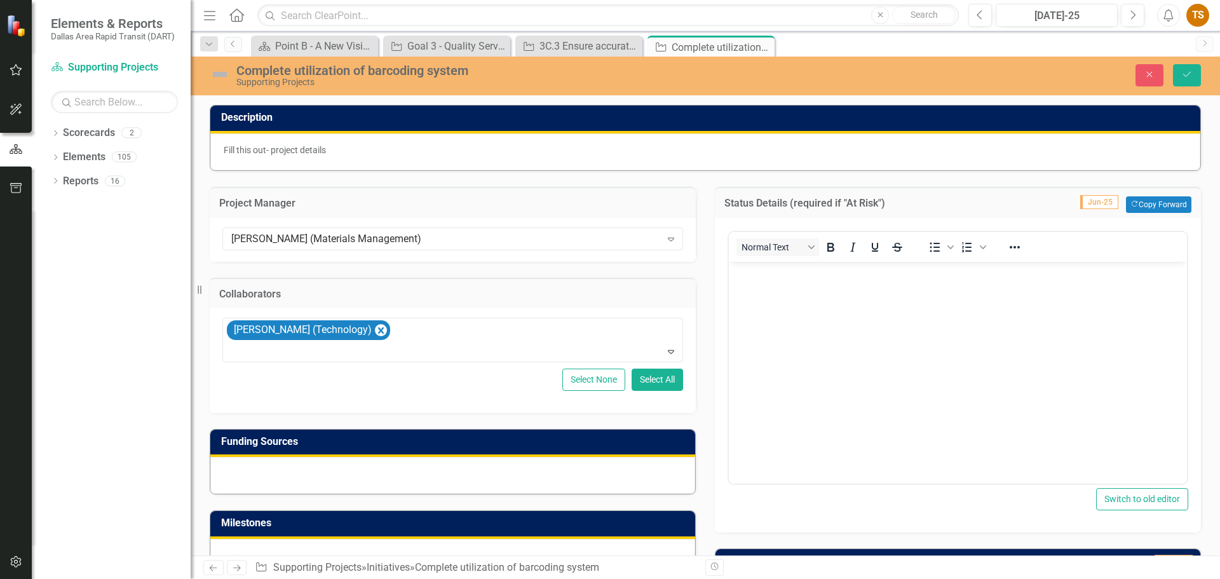
click at [880, 329] on body "Rich Text Area. Press ALT-0 for help." at bounding box center [958, 357] width 458 height 191
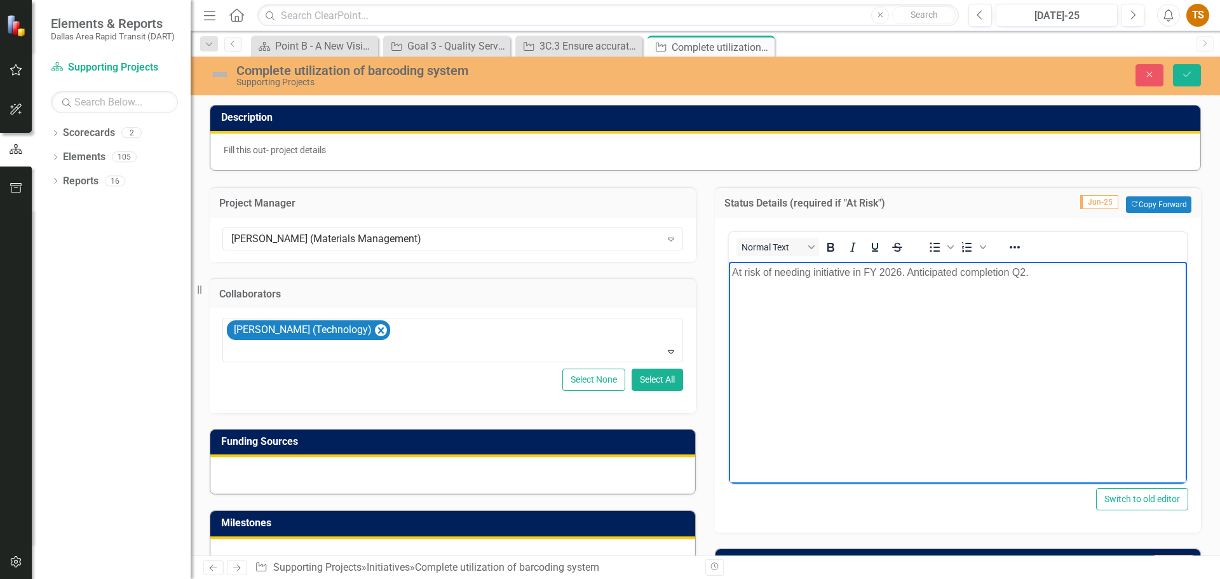
scroll to position [254, 0]
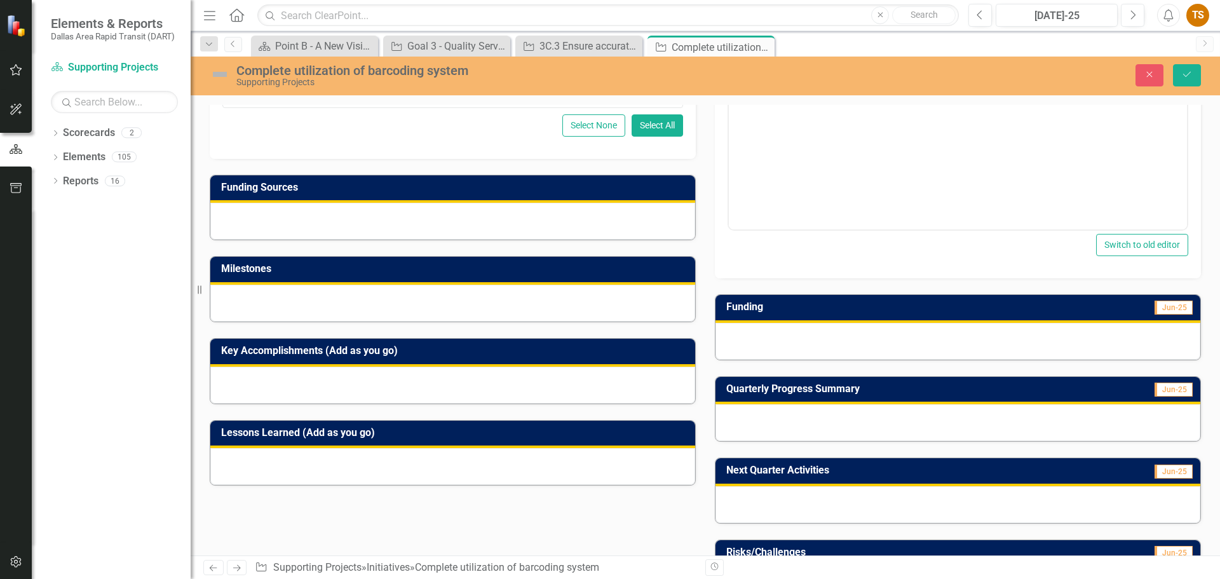
click at [873, 347] on div at bounding box center [957, 341] width 485 height 37
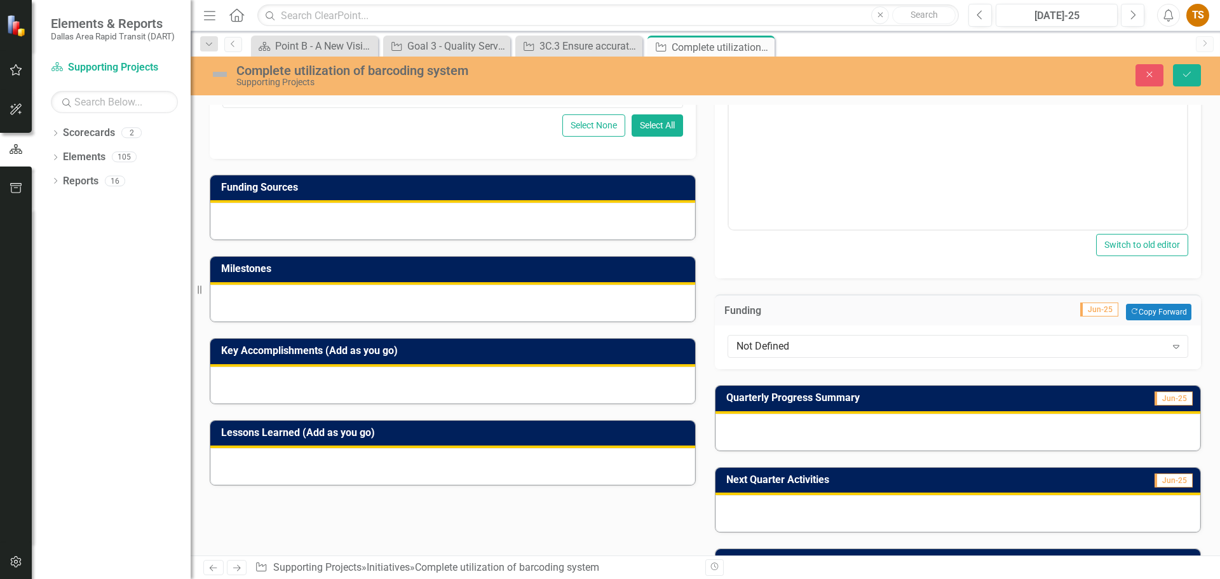
click at [873, 347] on div "Not Defined" at bounding box center [950, 346] width 429 height 15
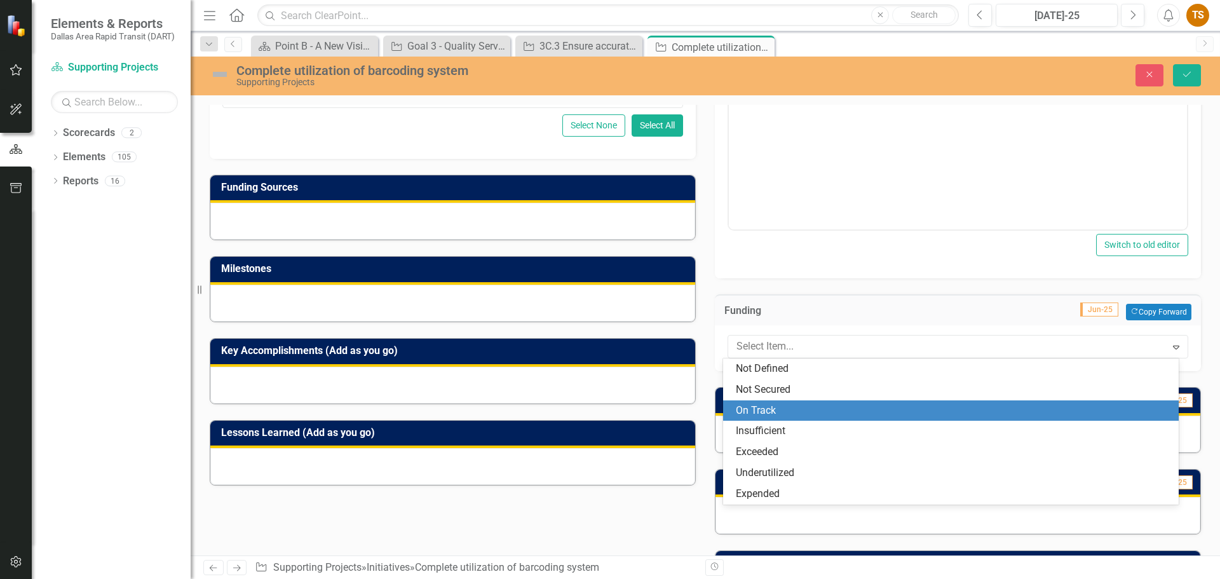
click at [851, 415] on div "On Track" at bounding box center [954, 410] width 436 height 15
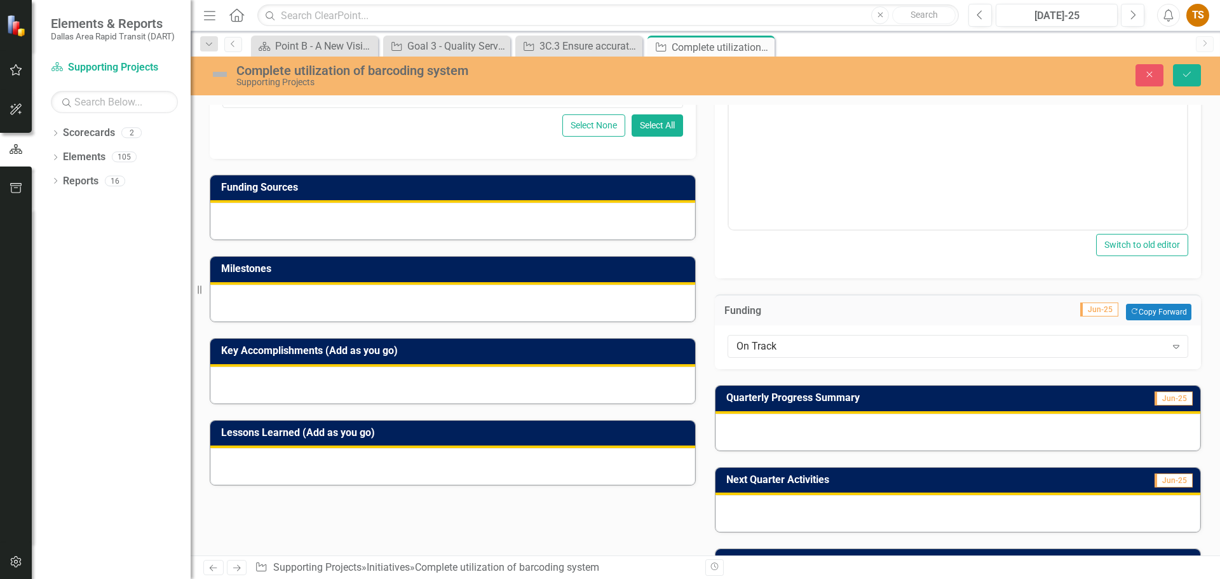
click at [852, 436] on div at bounding box center [957, 432] width 485 height 37
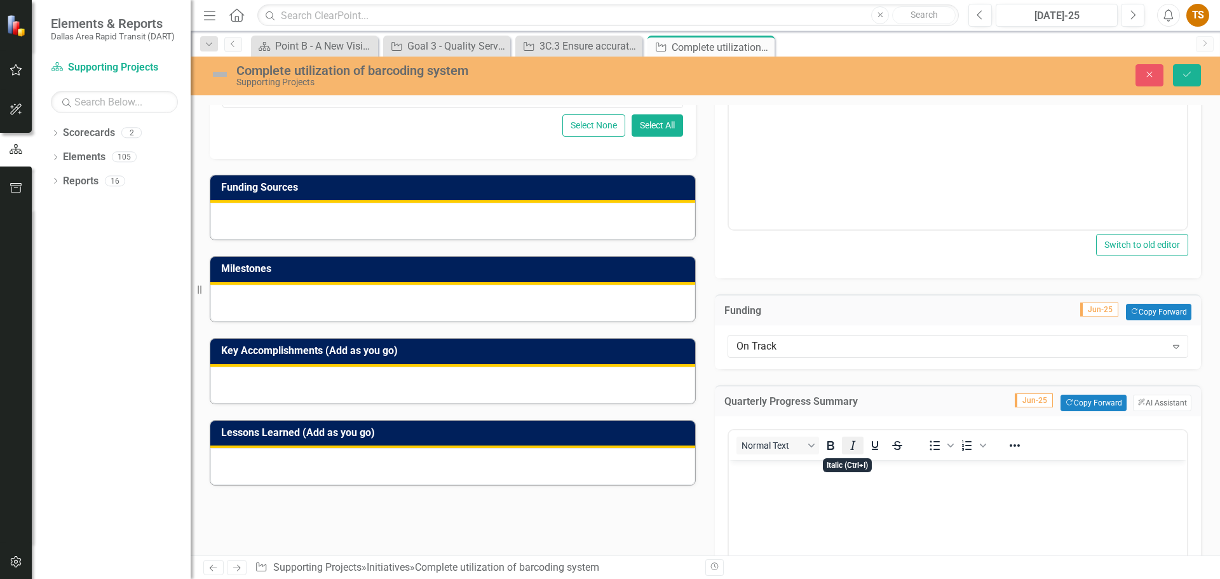
scroll to position [445, 0]
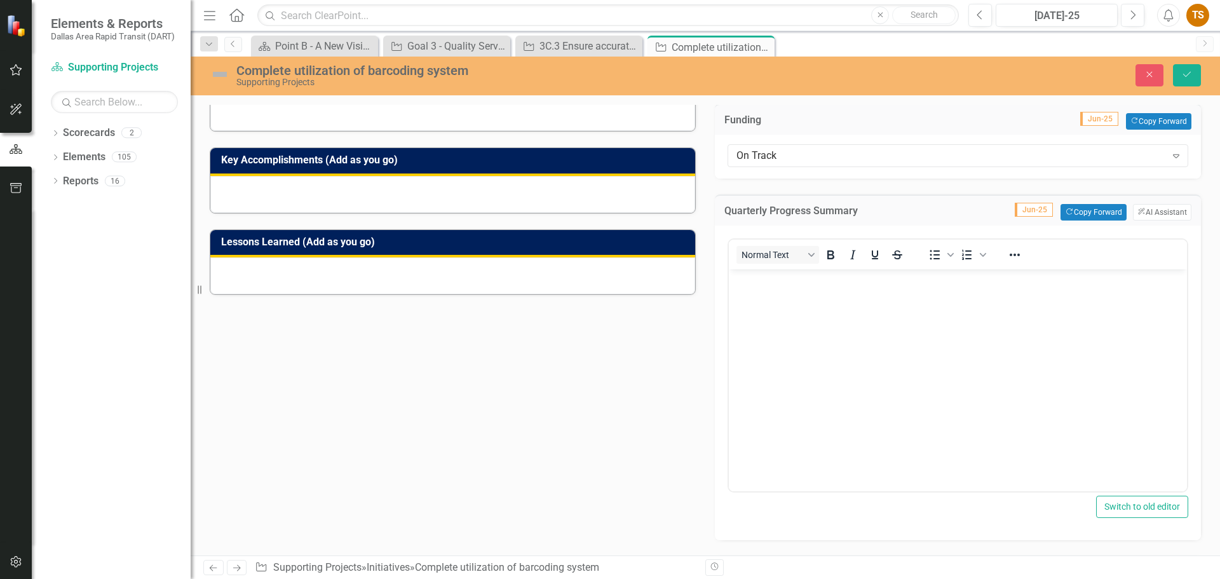
click at [885, 306] on body "Rich Text Area. Press ALT-0 for help." at bounding box center [958, 364] width 458 height 191
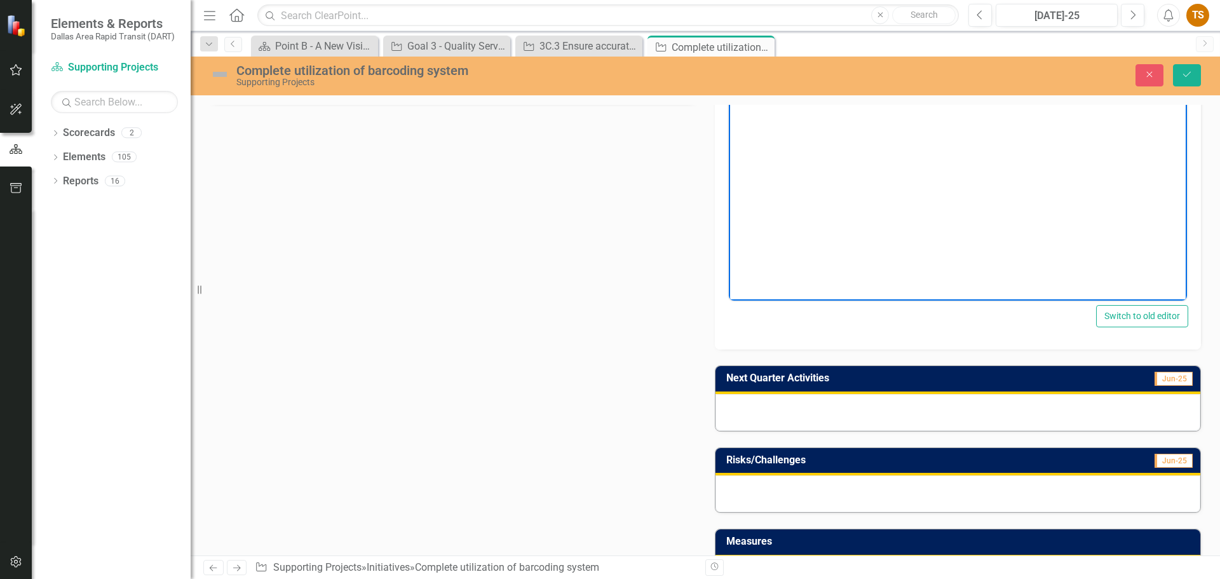
scroll to position [762, 0]
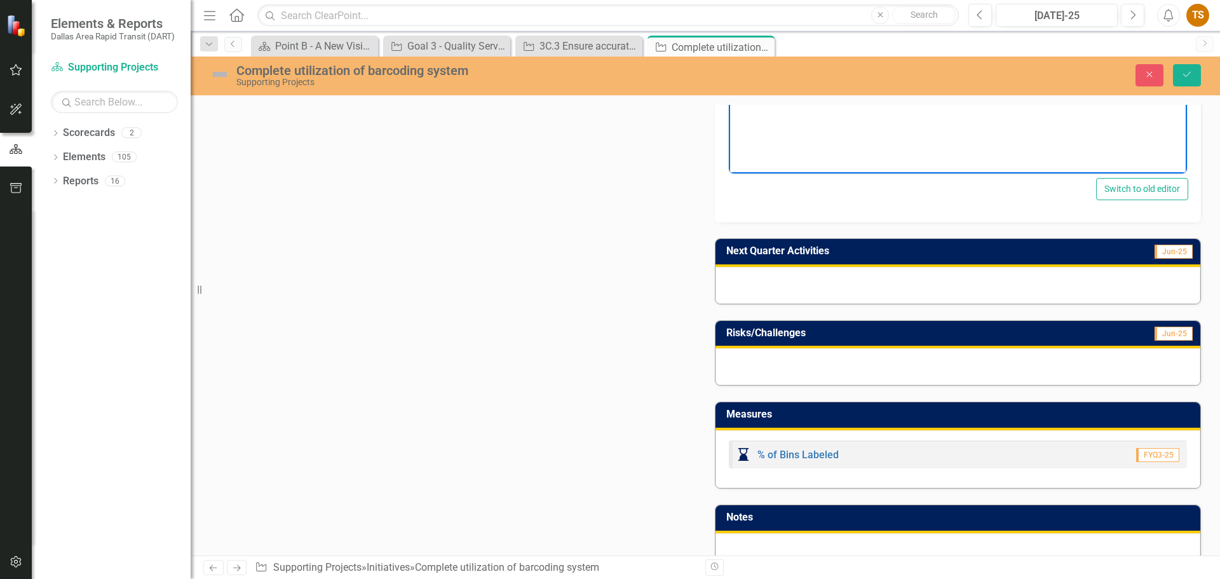
click at [841, 364] on div at bounding box center [957, 366] width 485 height 37
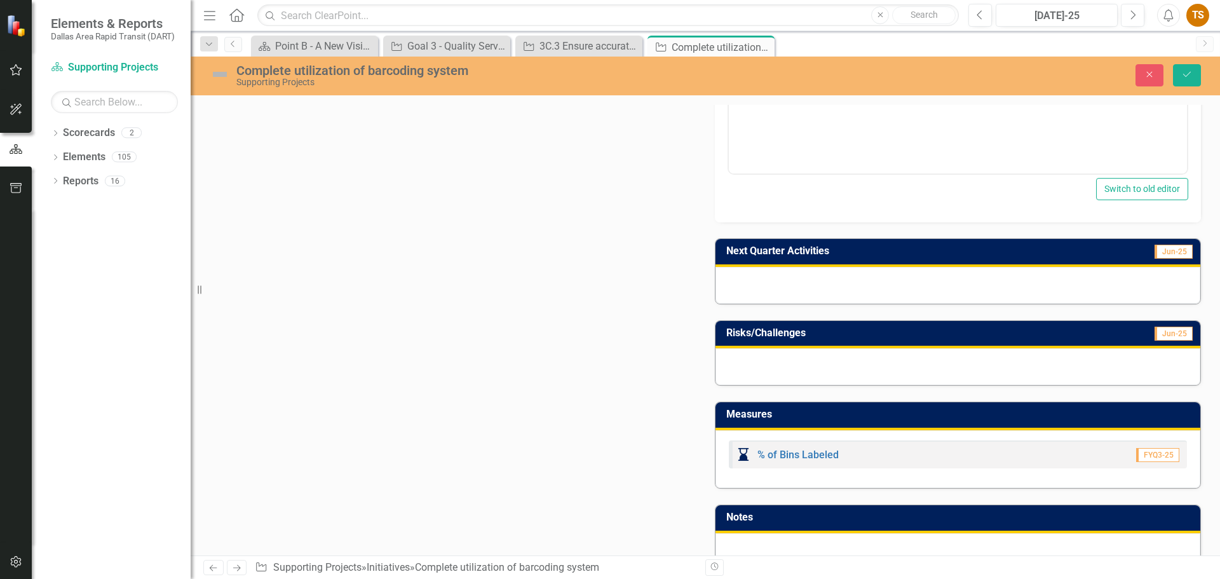
click at [841, 364] on div at bounding box center [957, 366] width 485 height 37
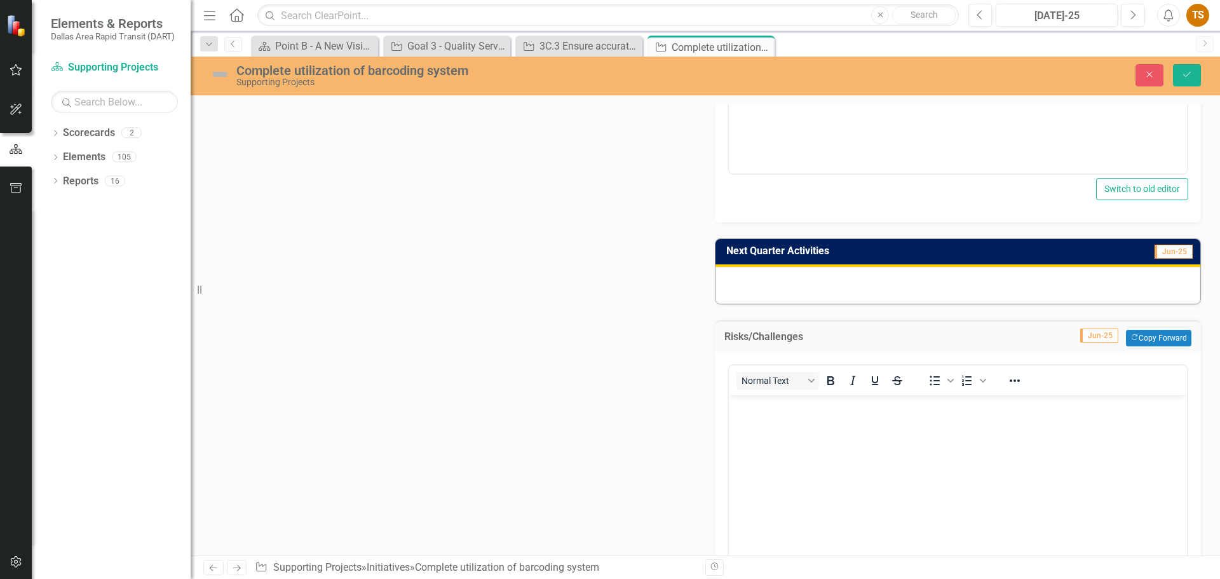
scroll to position [0, 0]
click at [843, 433] on body "Rich Text Area. Press ALT-0 for help." at bounding box center [958, 489] width 458 height 191
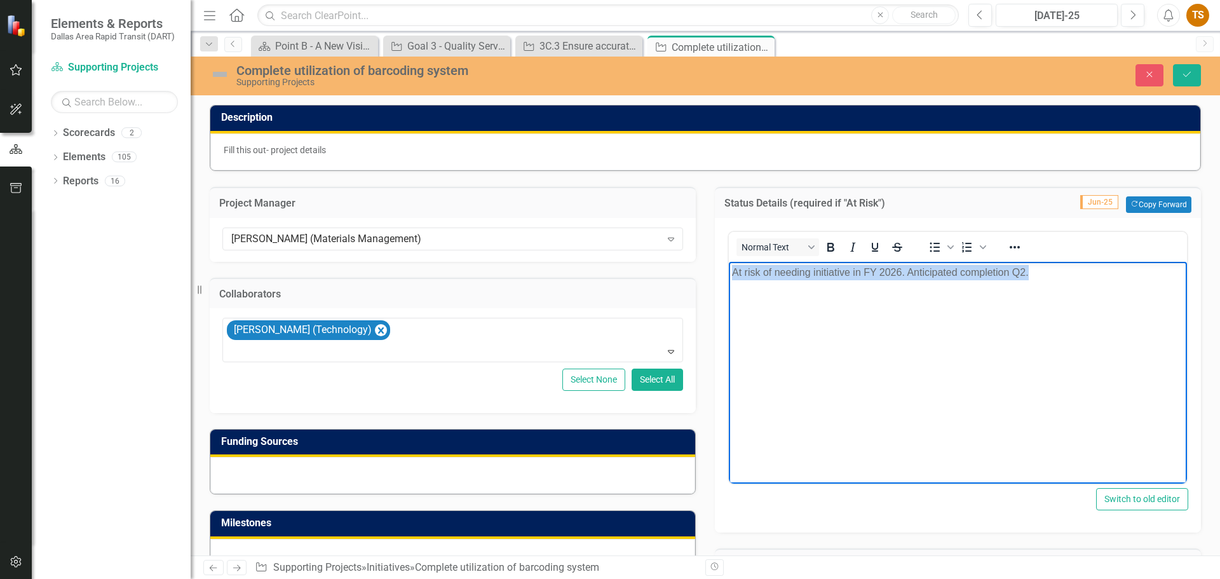
drag, startPoint x: 1035, startPoint y: 274, endPoint x: 720, endPoint y: 275, distance: 314.4
click at [729, 275] on html "At risk of needing initiative in FY 2026. Anticipated completion Q2." at bounding box center [958, 357] width 458 height 191
copy p "At risk of needing initiative in FY 2026. Anticipated completion Q2."
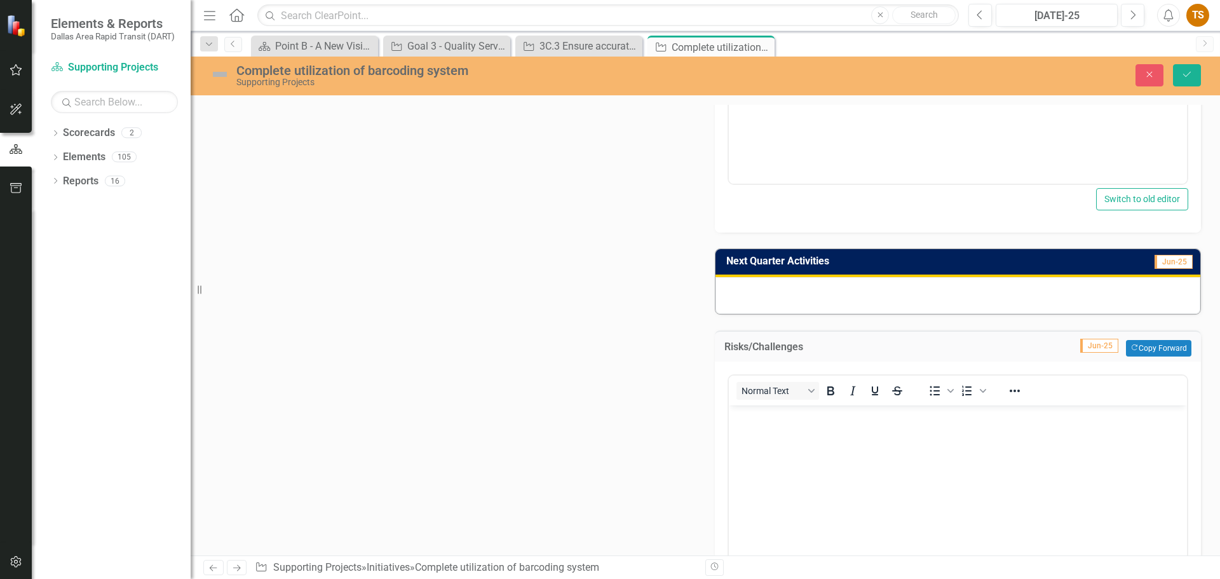
scroll to position [889, 0]
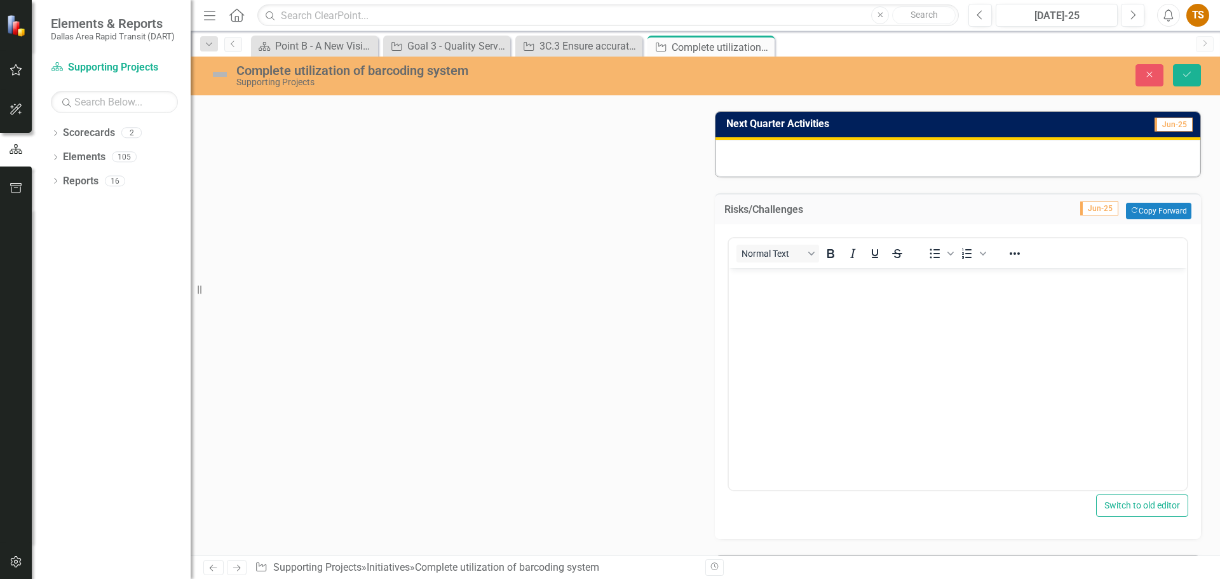
click at [788, 335] on body "Rich Text Area. Press ALT-0 for help." at bounding box center [958, 362] width 458 height 191
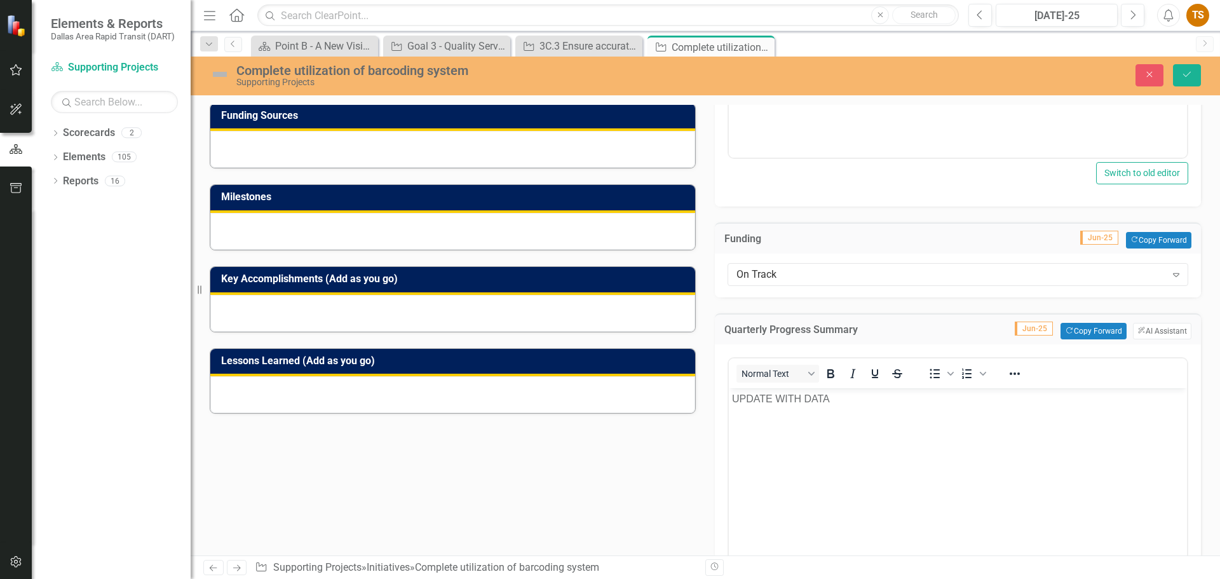
scroll to position [199, 0]
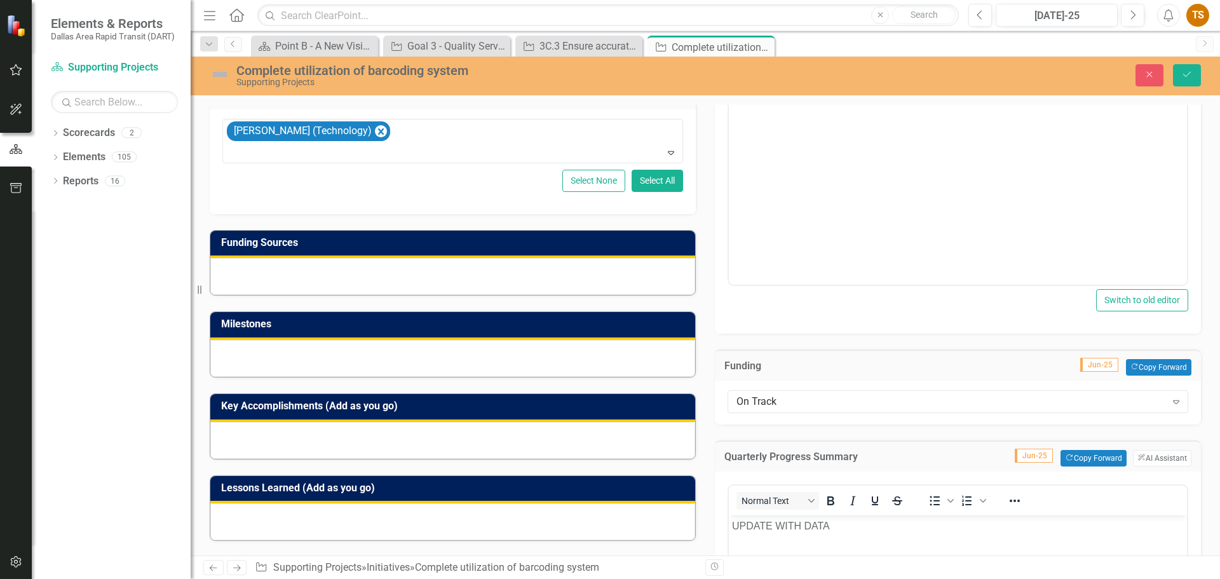
click at [835, 528] on p "UPDATE WITH DATA" at bounding box center [958, 525] width 452 height 15
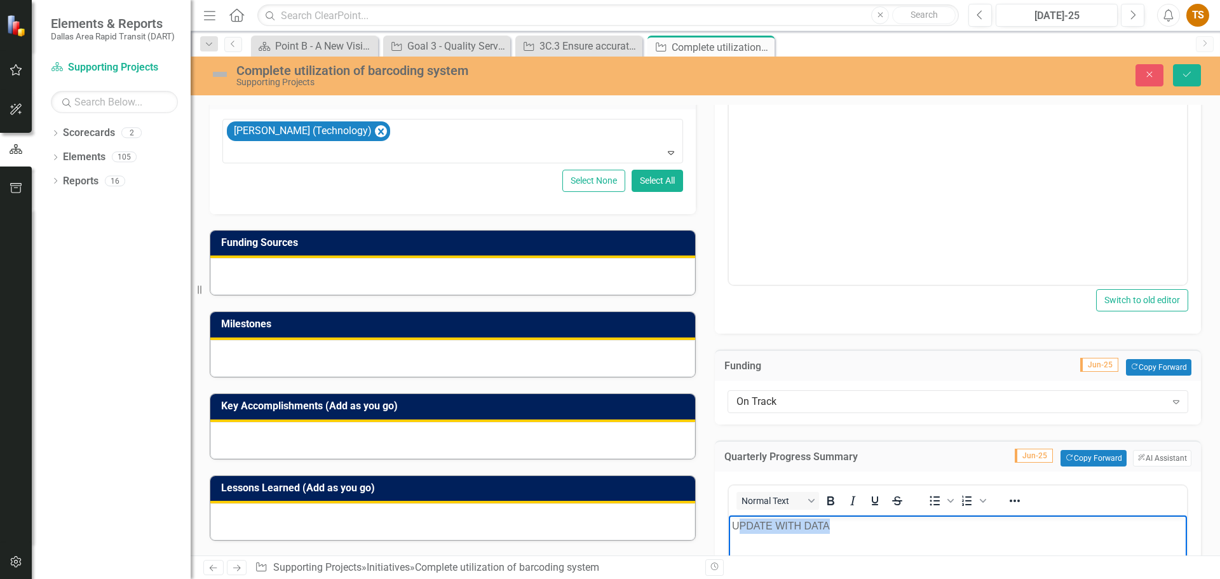
drag, startPoint x: 832, startPoint y: 525, endPoint x: 734, endPoint y: 525, distance: 98.5
click at [734, 525] on p "UPDATE WITH DATA" at bounding box center [958, 525] width 452 height 15
click at [1178, 75] on button "Save" at bounding box center [1187, 75] width 28 height 22
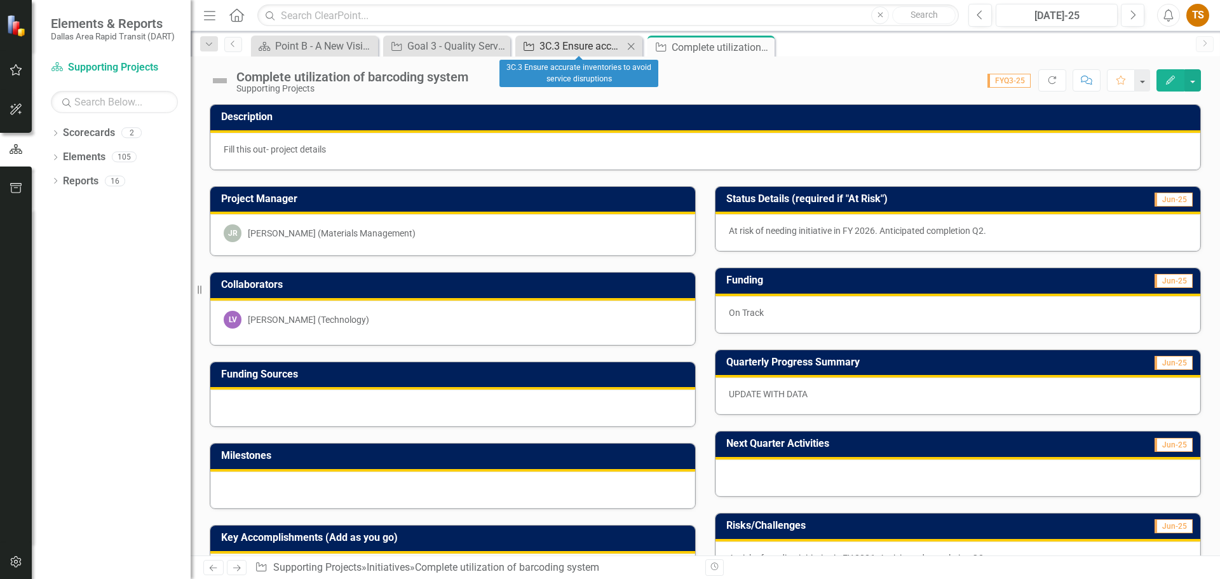
click at [567, 43] on div "3C.3 Ensure accurate inventories to avoid service disruptions" at bounding box center [581, 46] width 84 height 16
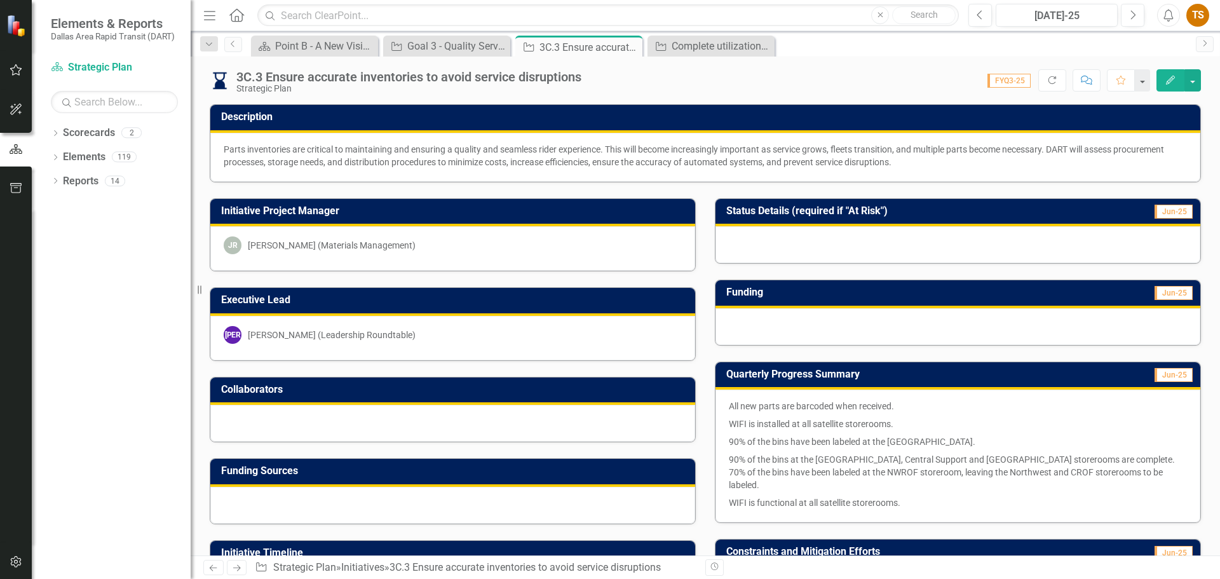
click at [487, 427] on div at bounding box center [452, 423] width 485 height 37
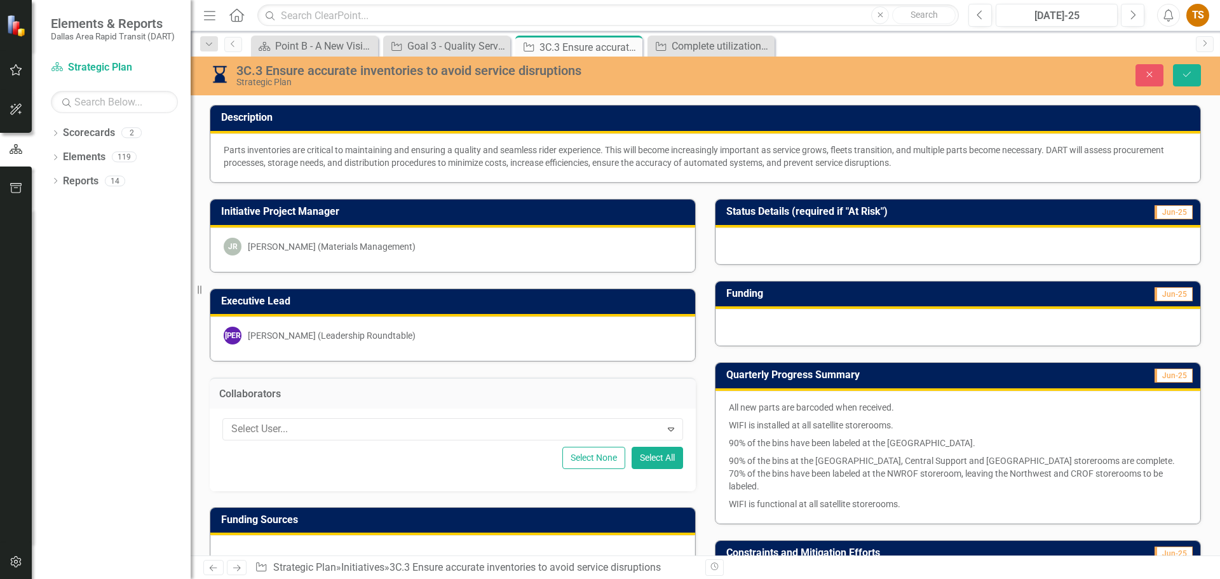
click at [512, 478] on div "Select User... Expand Select None Select All" at bounding box center [453, 449] width 486 height 83
click at [587, 366] on div "Collaborators Select User... Expand Select None Select All" at bounding box center [452, 426] width 505 height 130
click at [705, 368] on div "Quarterly Progress Summary Jun-25 All new parts are barcoded when received. WIF…" at bounding box center [957, 435] width 505 height 178
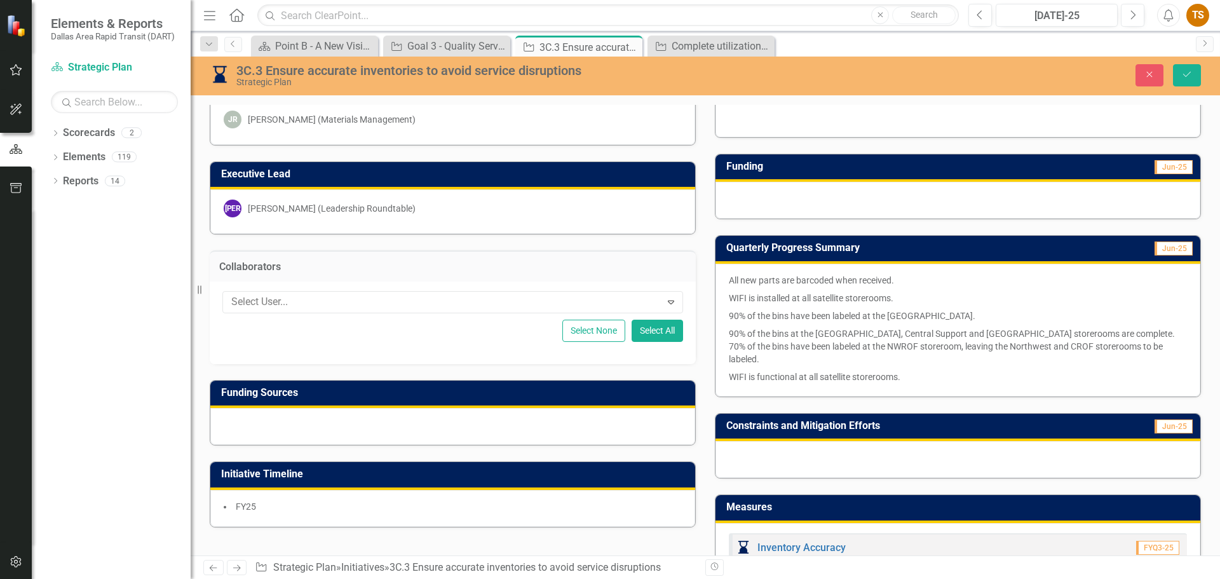
scroll to position [318, 0]
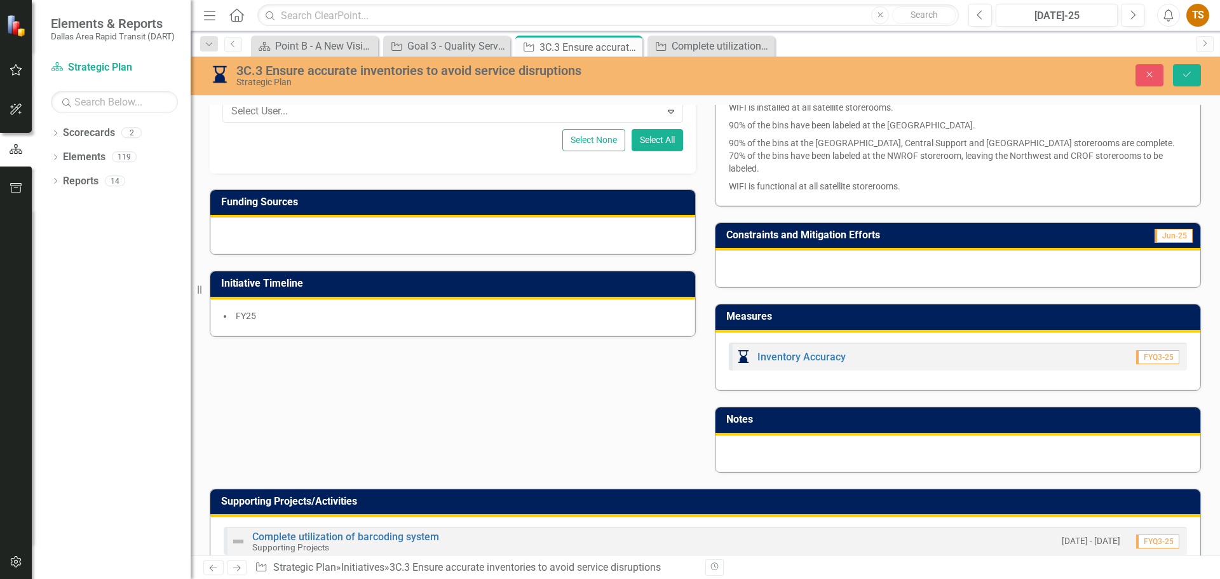
click at [237, 568] on icon at bounding box center [237, 568] width 8 height 6
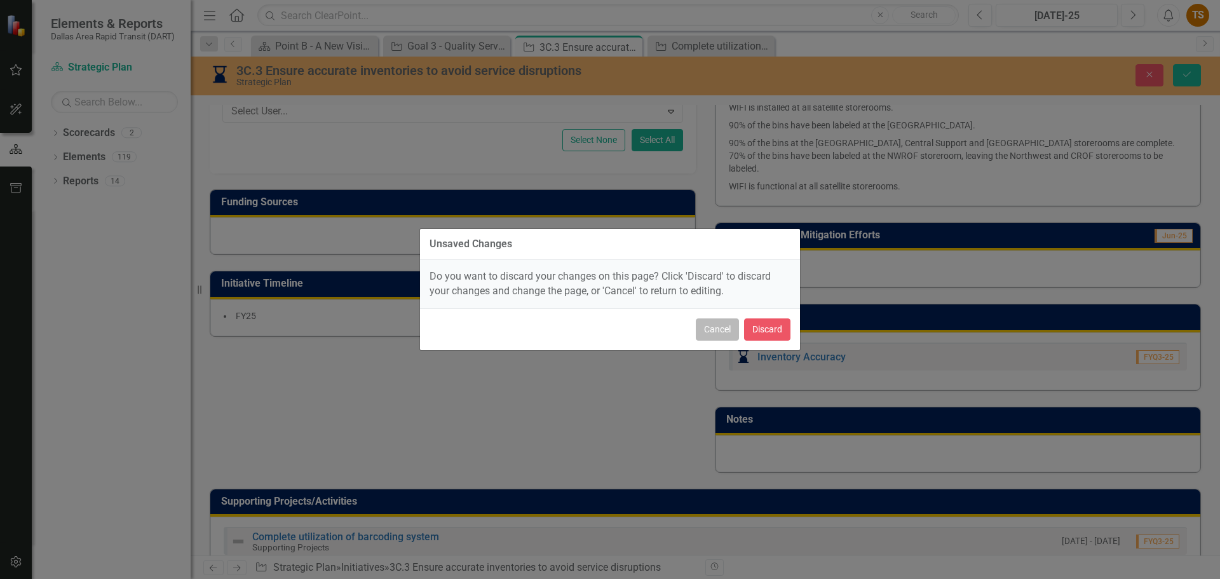
click at [713, 331] on button "Cancel" at bounding box center [717, 329] width 43 height 22
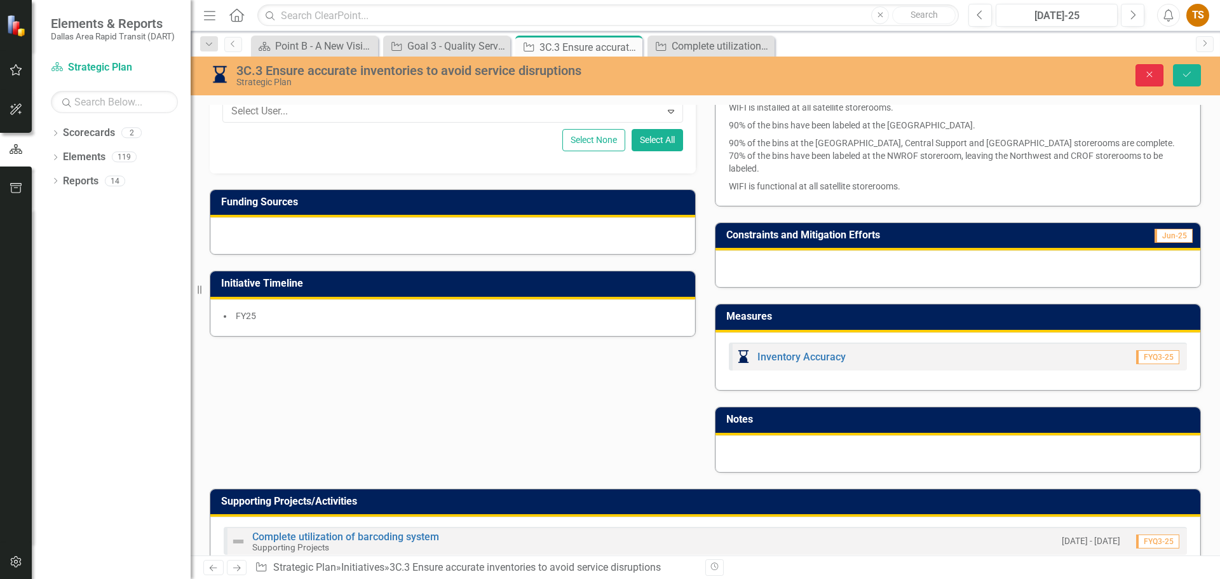
click at [1150, 74] on icon "button" at bounding box center [1150, 75] width 6 height 6
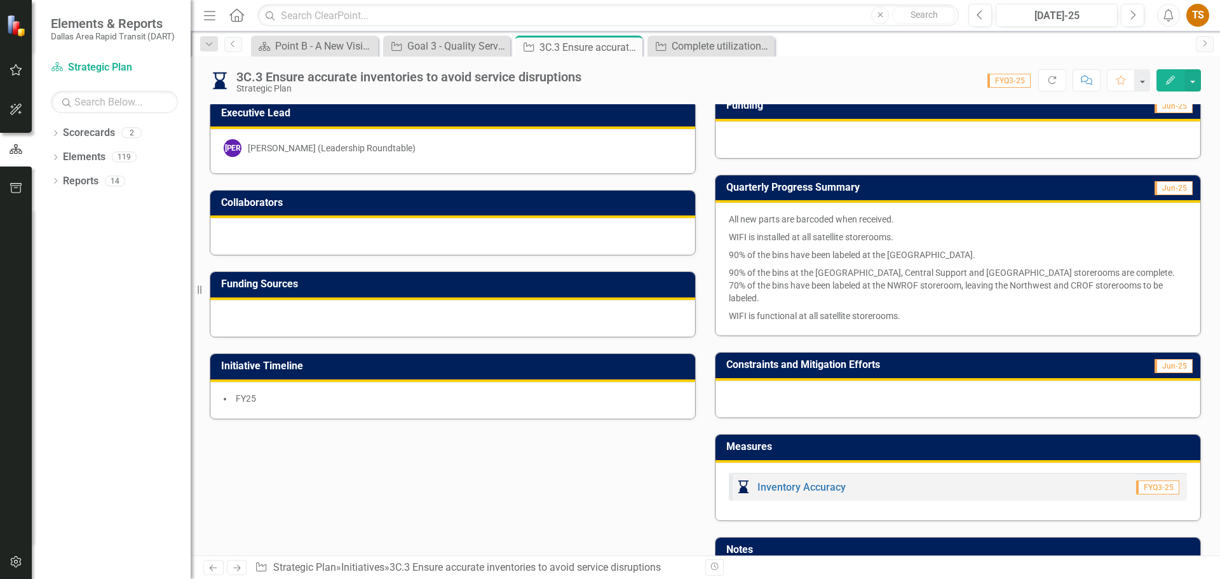
scroll to position [0, 0]
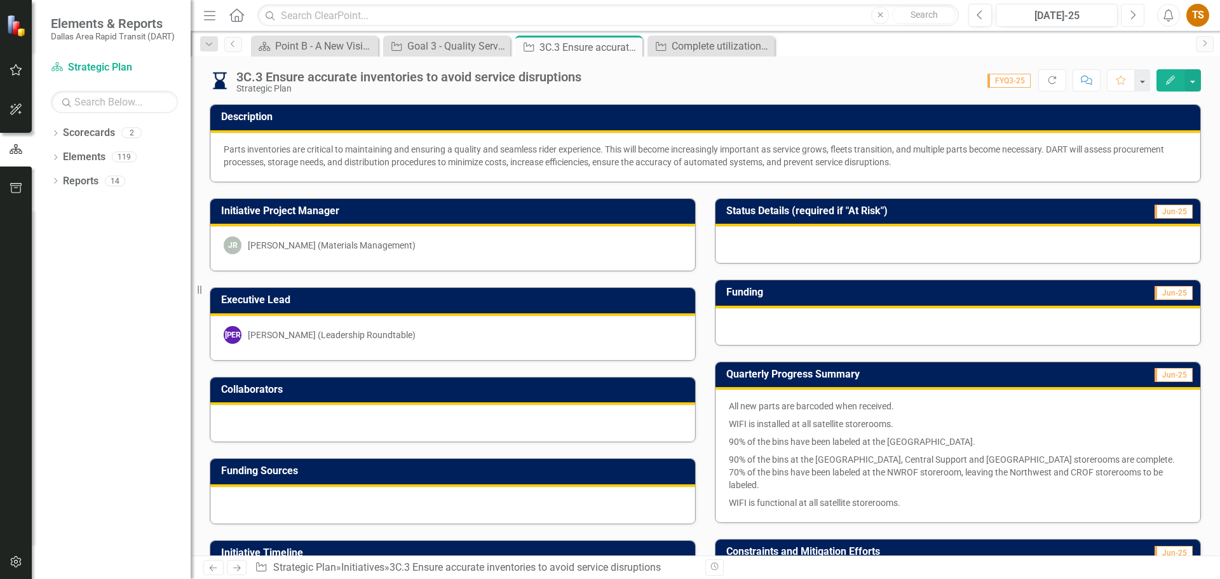
click at [1131, 13] on icon "Next" at bounding box center [1132, 15] width 7 height 11
click at [1127, 13] on button "Next" at bounding box center [1132, 15] width 24 height 23
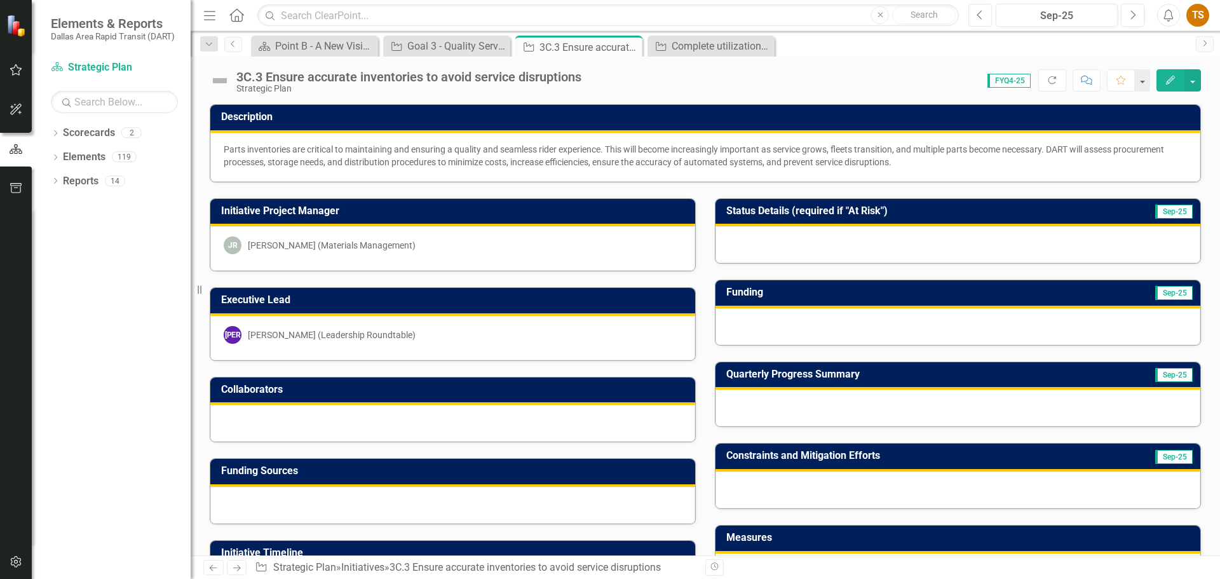
click at [981, 22] on button "Previous" at bounding box center [980, 15] width 24 height 23
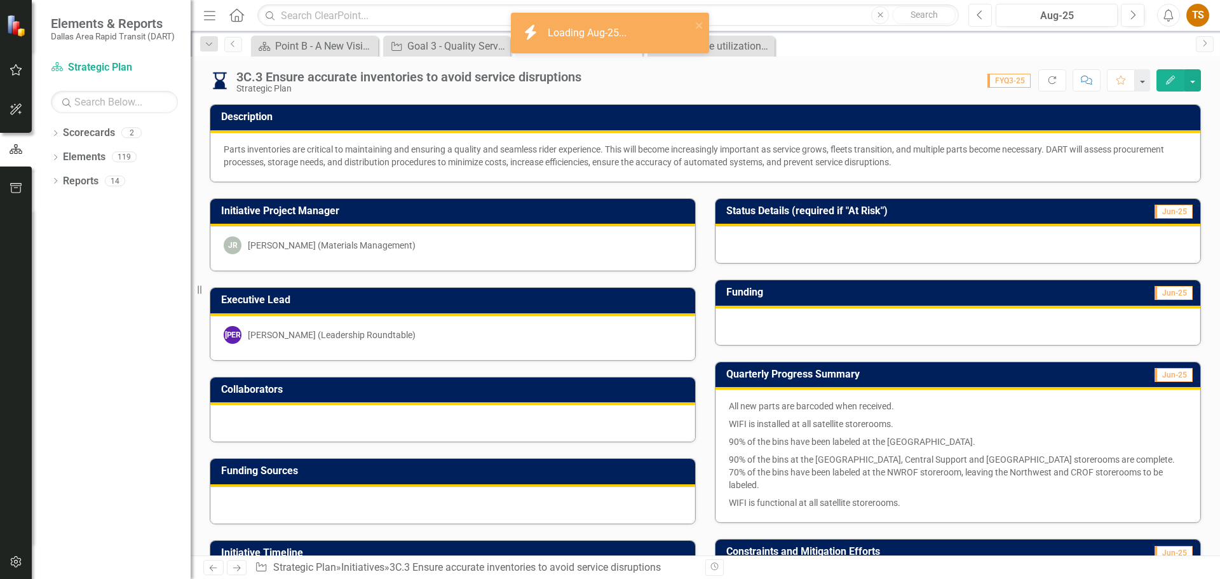
click at [981, 22] on button "Previous" at bounding box center [980, 15] width 24 height 23
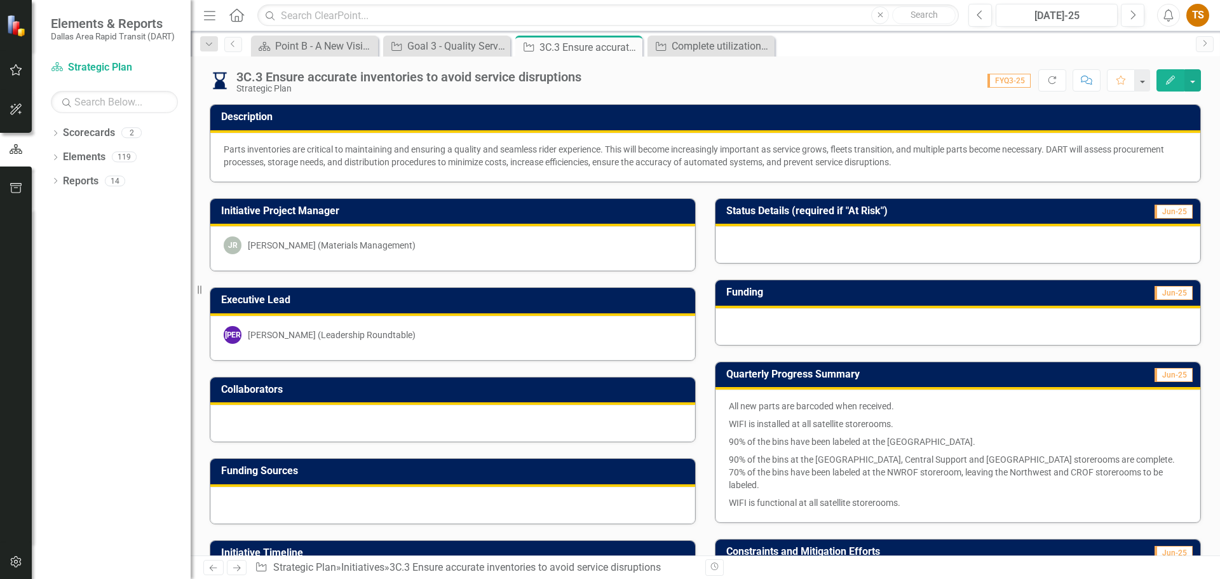
click at [899, 494] on p "WIFI is functional at all satellite storerooms." at bounding box center [958, 501] width 458 height 15
drag, startPoint x: 897, startPoint y: 489, endPoint x: 788, endPoint y: 451, distance: 115.7
click at [791, 453] on span "All new parts are barcoded when received. WIFI is installed at all satellite st…" at bounding box center [958, 454] width 458 height 109
drag, startPoint x: 722, startPoint y: 405, endPoint x: 840, endPoint y: 474, distance: 136.1
click at [840, 473] on div "All new parts are barcoded when received. WIFI is installed at all satellite st…" at bounding box center [957, 455] width 485 height 133
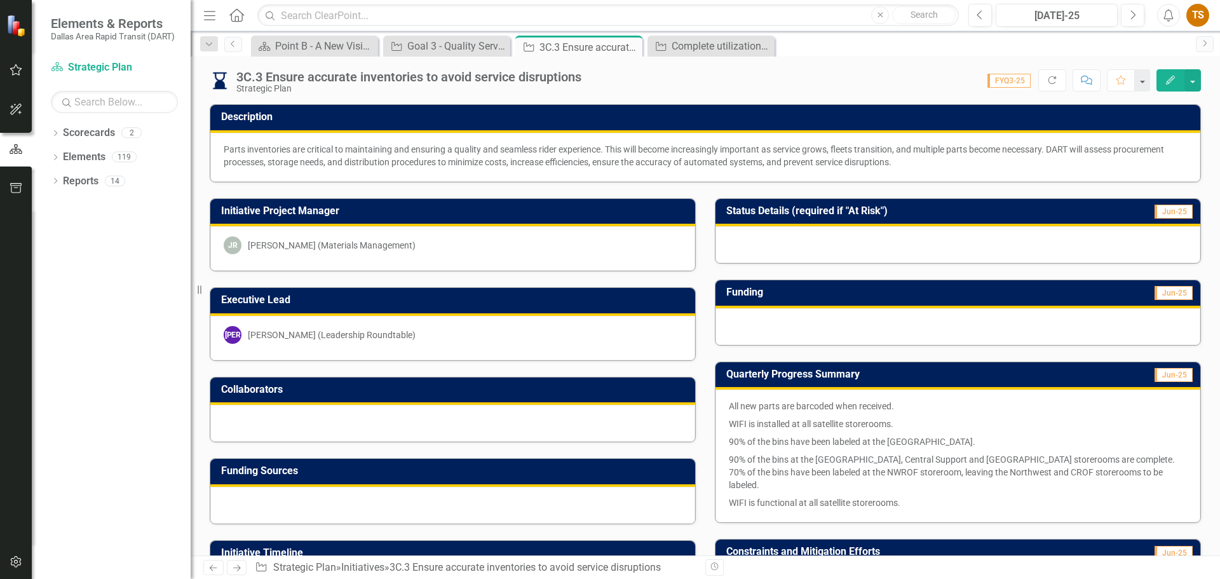
click at [1166, 84] on button "Edit" at bounding box center [1170, 80] width 28 height 22
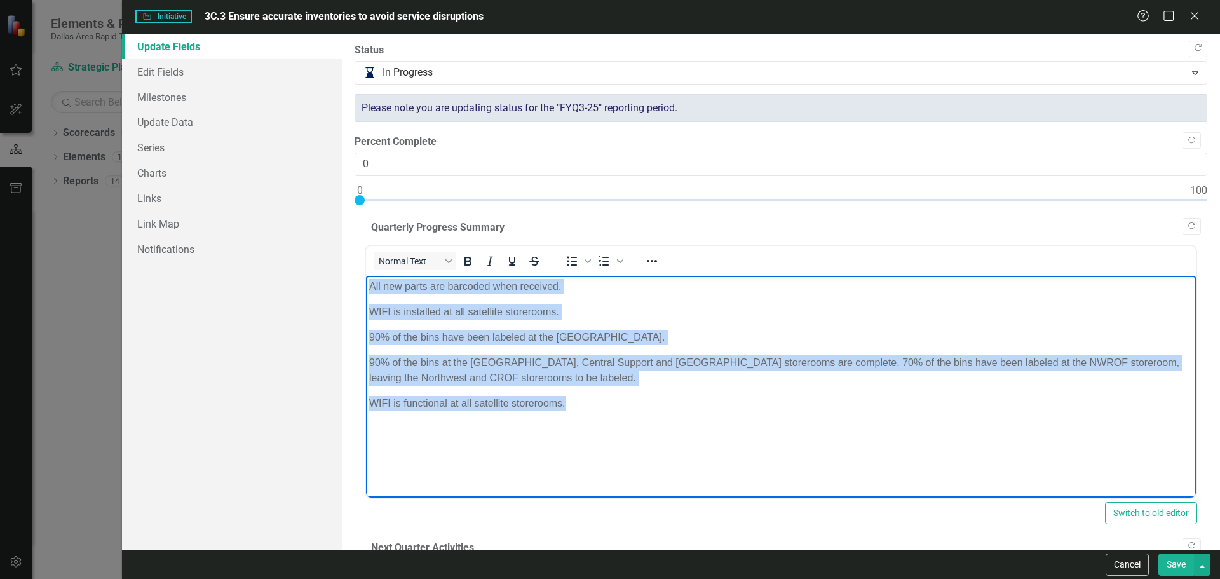
drag, startPoint x: 582, startPoint y: 406, endPoint x: 730, endPoint y: 551, distance: 206.6
click at [365, 275] on html "All new parts are barcoded when received. WIFI is installed at all satellite st…" at bounding box center [780, 370] width 830 height 191
copy body "All new parts are barcoded when received. WIFI is installed at all satellite st…"
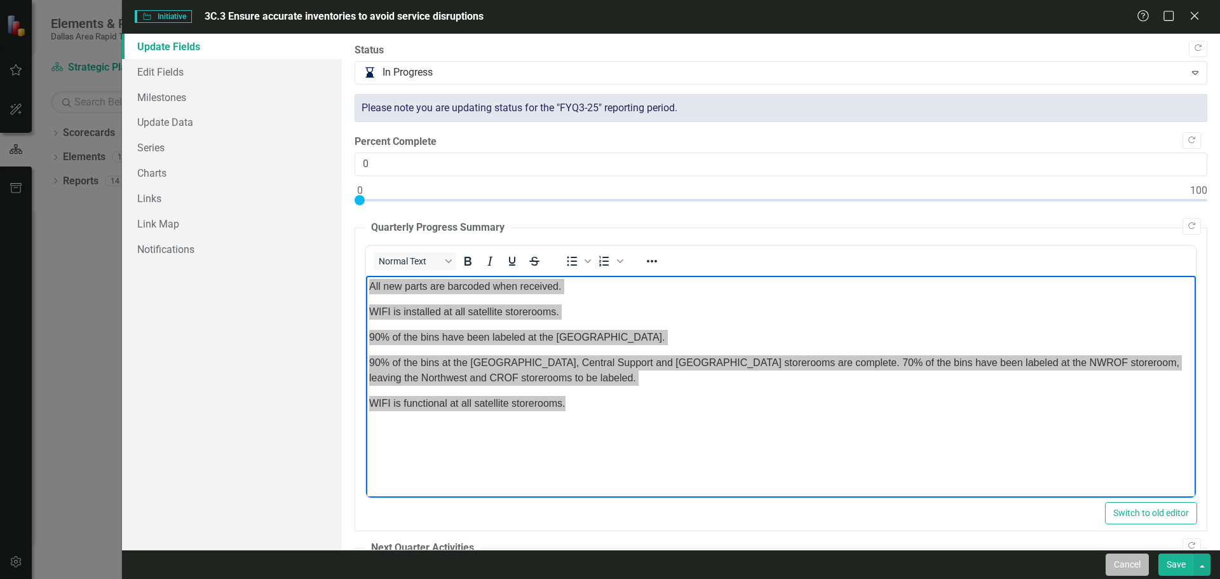
click at [1106, 572] on button "Cancel" at bounding box center [1126, 564] width 43 height 22
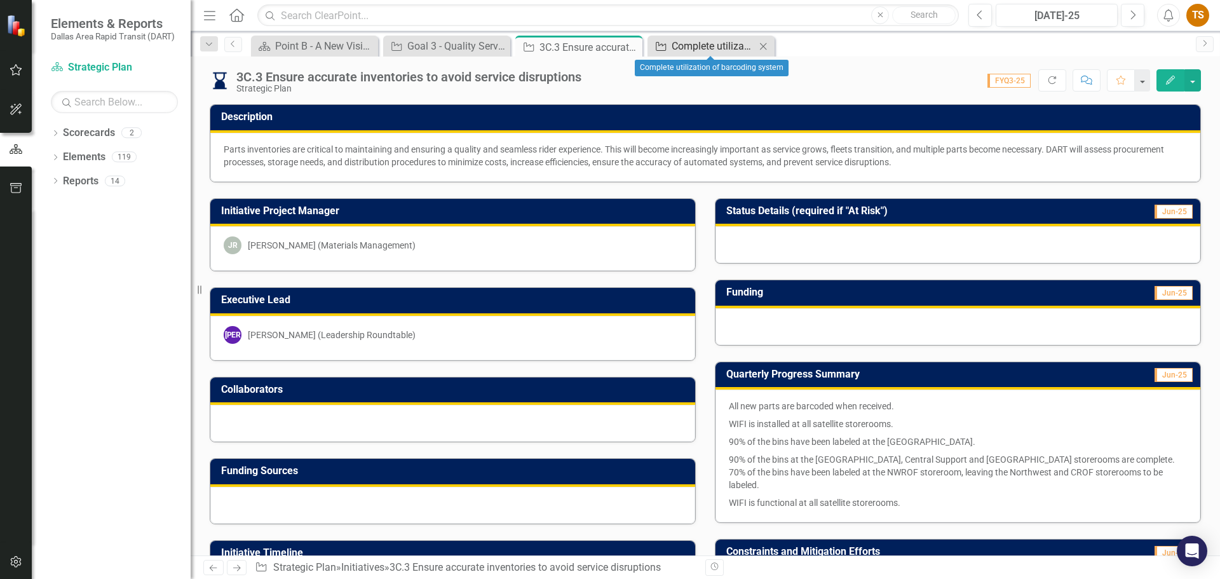
click at [710, 50] on div "Complete utilization of barcoding system" at bounding box center [713, 46] width 84 height 16
